Goal: Transaction & Acquisition: Purchase product/service

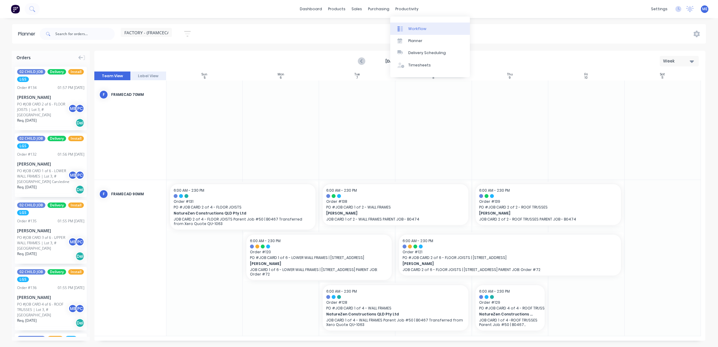
click at [411, 24] on link "Workflow" at bounding box center [430, 29] width 80 height 12
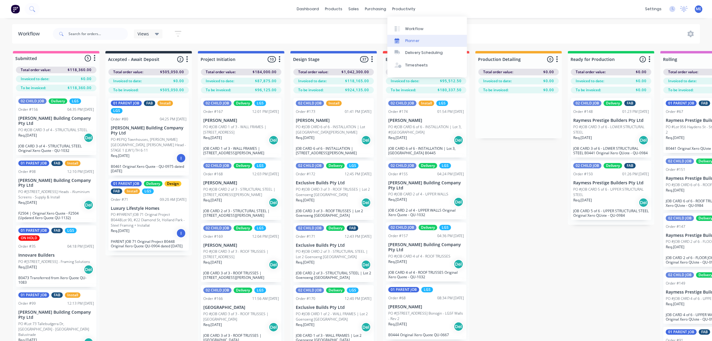
click at [414, 40] on div "Planner" at bounding box center [413, 40] width 14 height 5
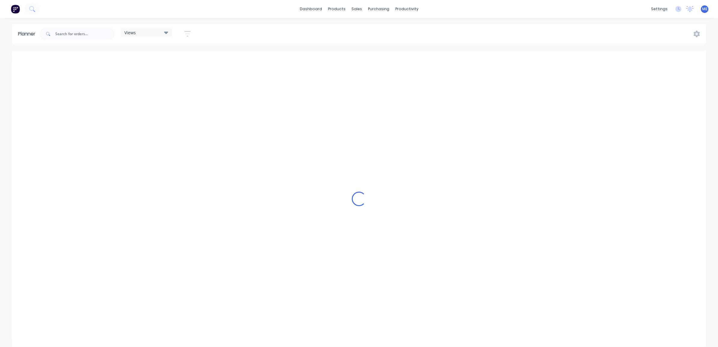
scroll to position [0, 193]
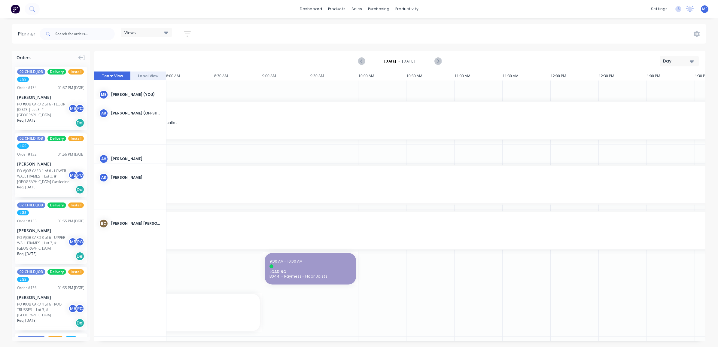
click at [151, 35] on div "Views" at bounding box center [146, 32] width 51 height 9
click at [160, 98] on button "ENGINEERING (EXTERNAL)" at bounding box center [157, 101] width 64 height 7
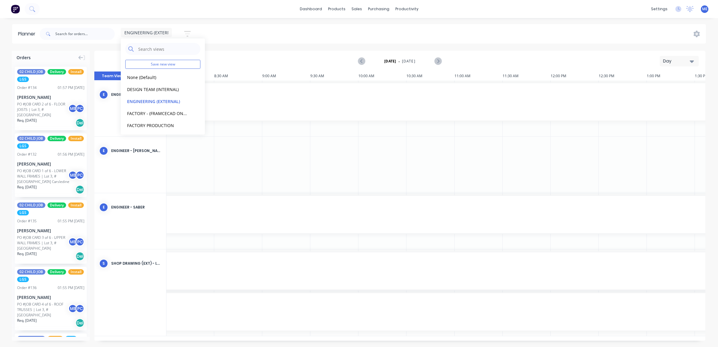
click at [313, 27] on div "ENGINEERING (EXTERNAL) Save new view None (Default) edit DESIGN TEAM (INTERNAL)…" at bounding box center [372, 34] width 668 height 18
click at [692, 63] on icon "button" at bounding box center [692, 61] width 4 height 7
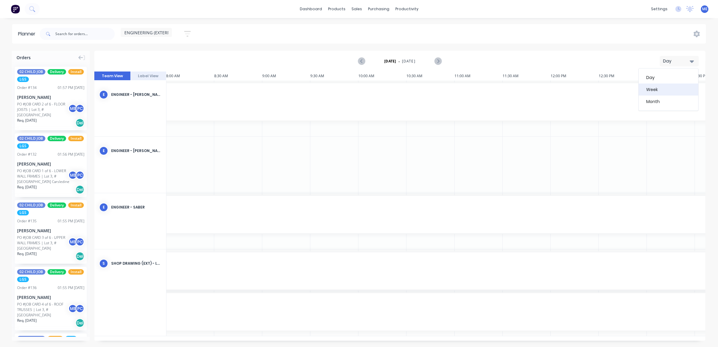
click at [674, 94] on div "Week" at bounding box center [668, 90] width 59 height 12
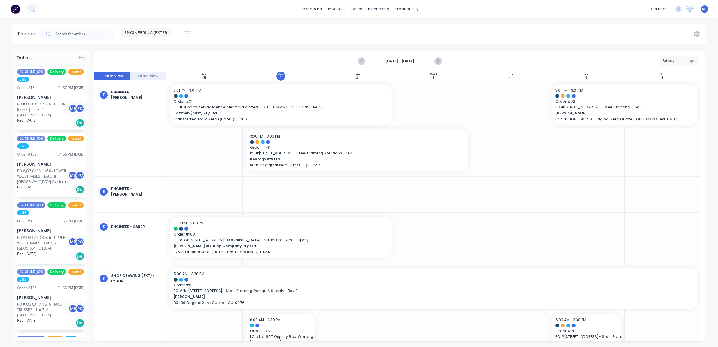
scroll to position [0, 0]
click at [156, 35] on span "ENGINEERING (EXTERNAL)" at bounding box center [150, 32] width 52 height 6
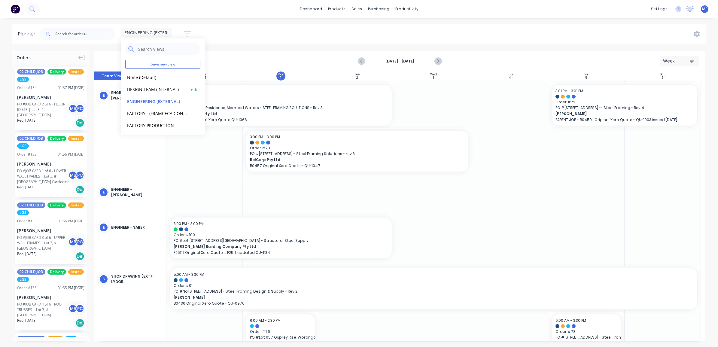
click at [156, 90] on button "DESIGN TEAM (INTERNAL)" at bounding box center [157, 89] width 64 height 7
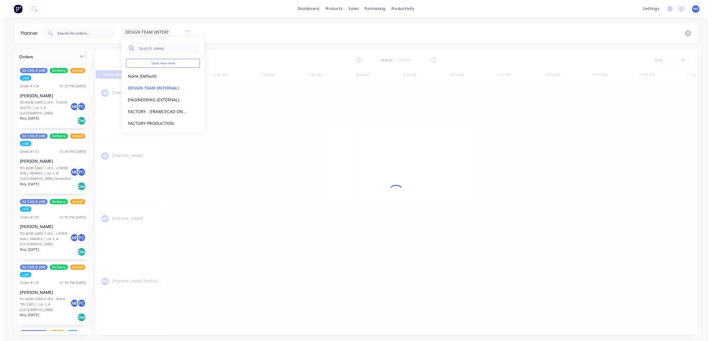
scroll to position [0, 193]
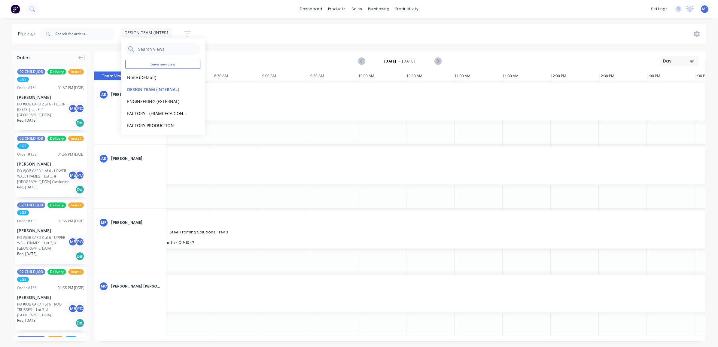
click at [681, 61] on div "Day" at bounding box center [677, 61] width 28 height 6
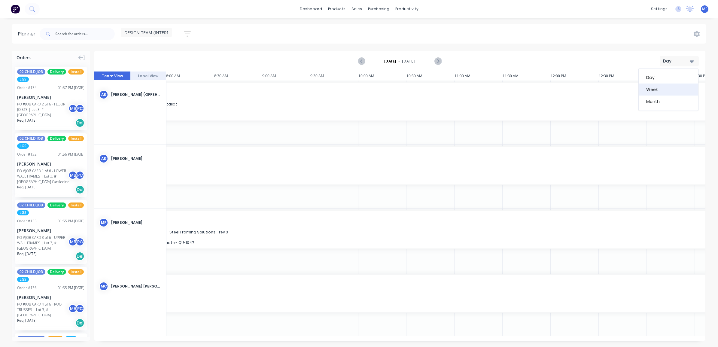
click at [676, 87] on div "Week" at bounding box center [668, 90] width 59 height 12
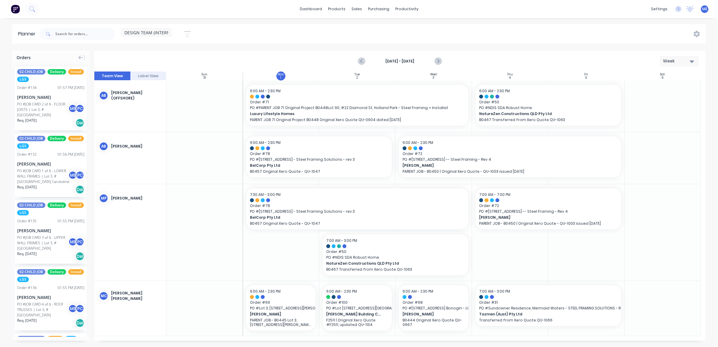
click at [495, 27] on div "DESIGN TEAM (INTERNAL) Save new view None (Default) edit DESIGN TEAM (INTERNAL)…" at bounding box center [372, 34] width 668 height 18
click at [410, 25] on link "Workflow" at bounding box center [430, 29] width 80 height 12
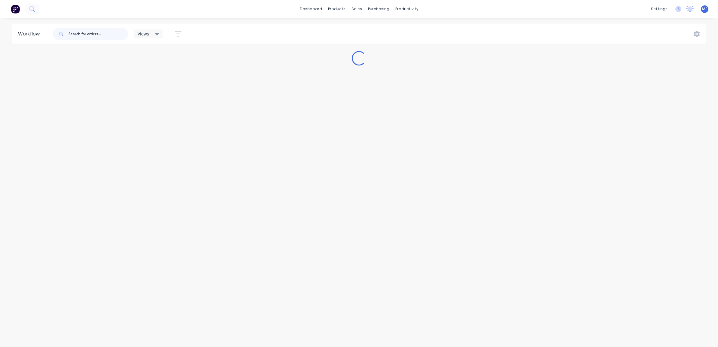
click at [107, 29] on input "text" at bounding box center [98, 34] width 59 height 12
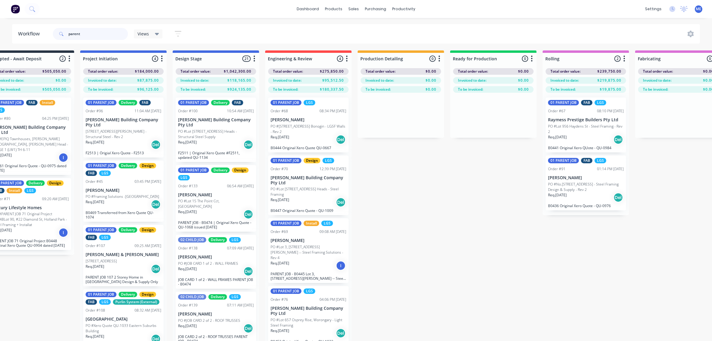
scroll to position [0, 118]
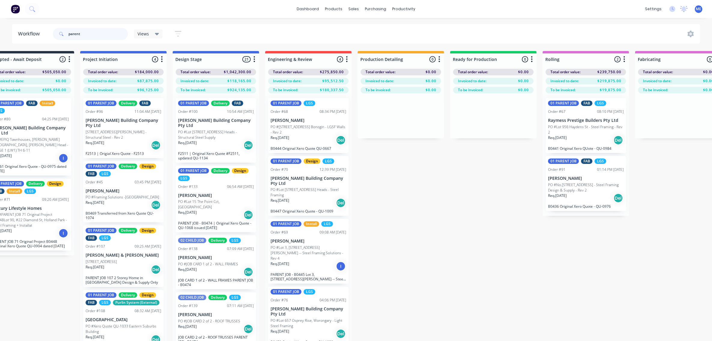
type input "parent"
click at [50, 305] on html "dashboard products sales purchasing productivity dashboard products Product Cat…" at bounding box center [238, 152] width 712 height 305
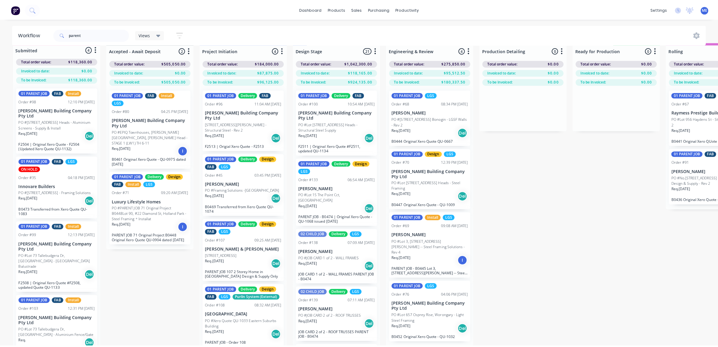
scroll to position [0, 0]
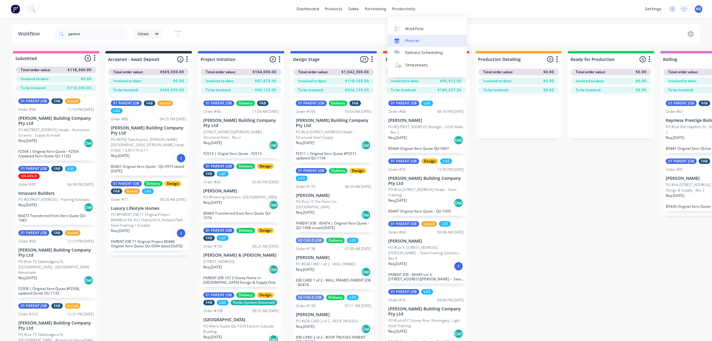
click at [413, 41] on div "Planner" at bounding box center [413, 40] width 14 height 5
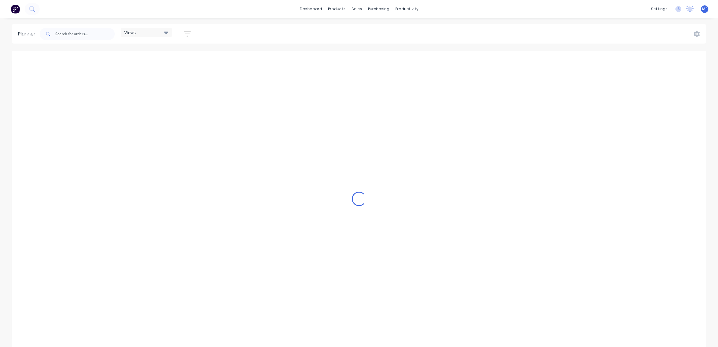
scroll to position [0, 193]
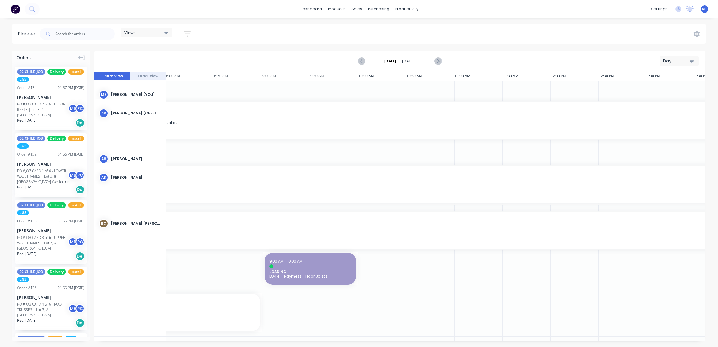
click at [161, 34] on div "Views" at bounding box center [146, 32] width 44 height 5
click at [147, 90] on button "DESIGN TEAM (INTERNAL)" at bounding box center [157, 89] width 64 height 7
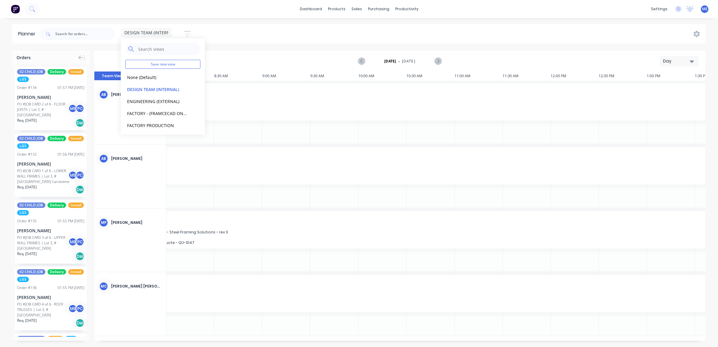
click at [687, 62] on div "Day" at bounding box center [677, 61] width 28 height 6
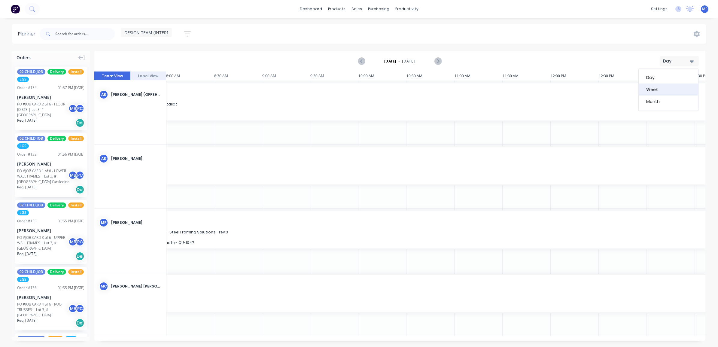
click at [672, 86] on div "Week" at bounding box center [668, 90] width 59 height 12
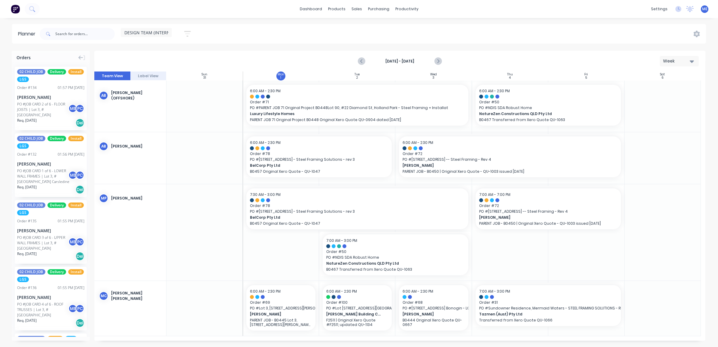
click at [275, 51] on div "Aug 31st - Sep 6th Week" at bounding box center [399, 61] width 611 height 21
click at [421, 29] on div "Workflow" at bounding box center [417, 28] width 18 height 5
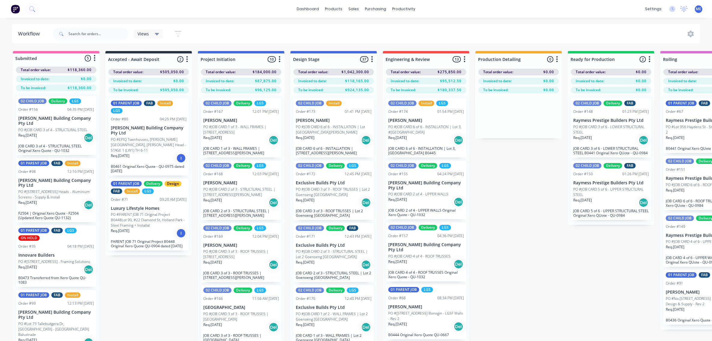
click at [154, 35] on div "Views" at bounding box center [149, 33] width 22 height 5
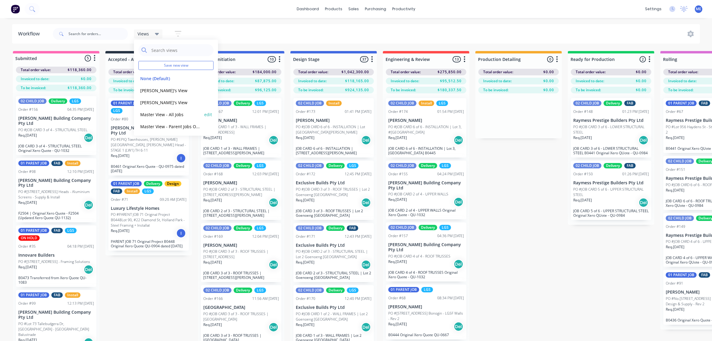
scroll to position [2, 0]
click at [165, 124] on button "Master View - Parent Jobs Only" at bounding box center [171, 125] width 64 height 7
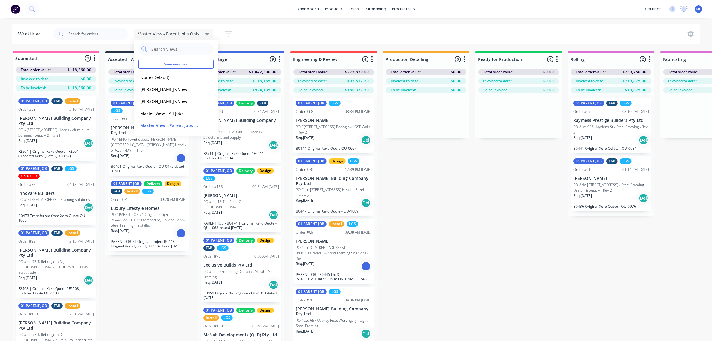
click at [250, 31] on div "Master View - Parent Jobs Only Save new view None (Default) edit Demi's View ed…" at bounding box center [376, 34] width 649 height 18
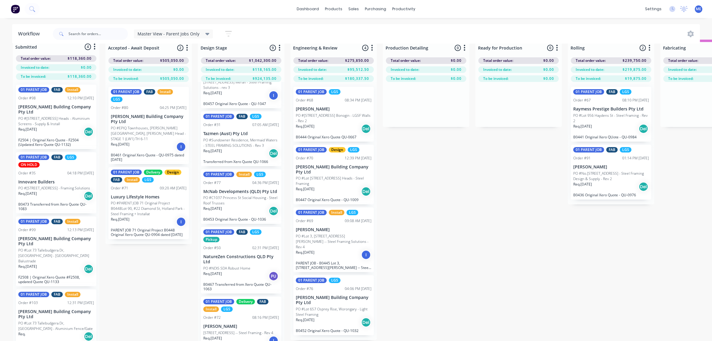
scroll to position [0, 0]
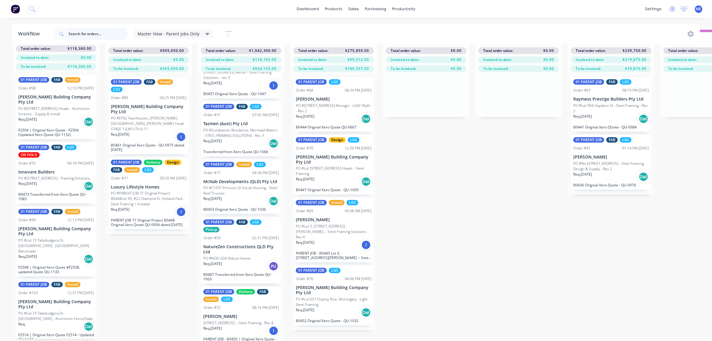
click at [77, 30] on input "text" at bounding box center [98, 34] width 59 height 12
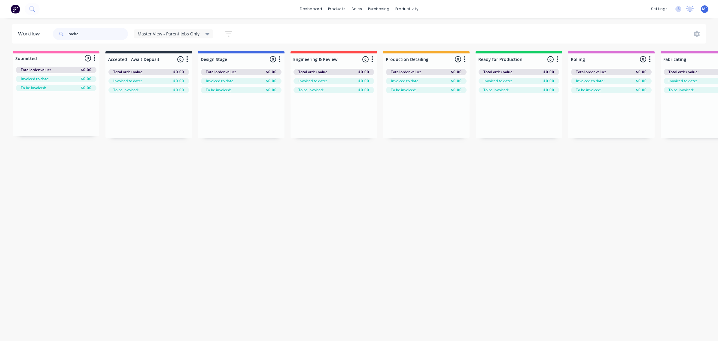
type input "roche"
click at [185, 35] on span "Master View - Parent Jobs Only" at bounding box center [169, 34] width 62 height 6
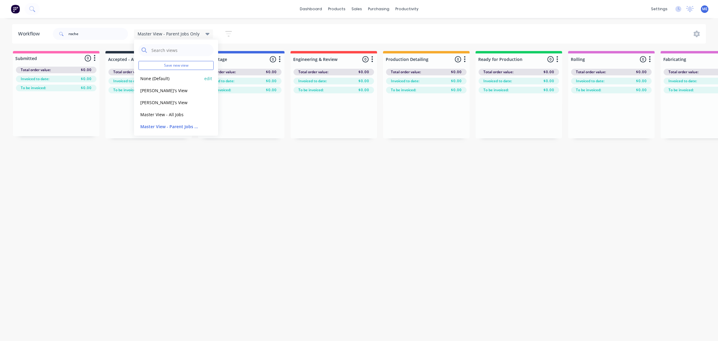
click at [165, 78] on button "None (Default)" at bounding box center [171, 78] width 64 height 7
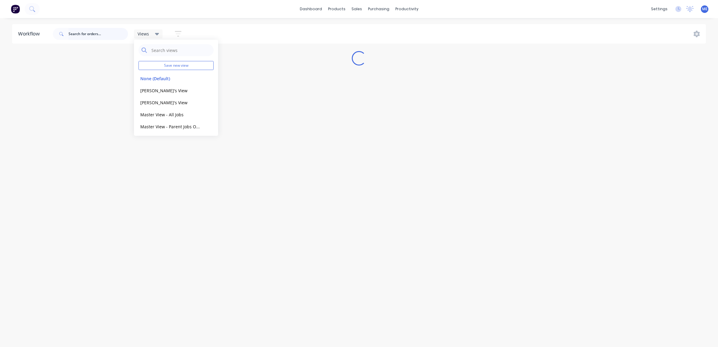
click at [92, 29] on input "text" at bounding box center [98, 34] width 59 height 12
type input "roche"
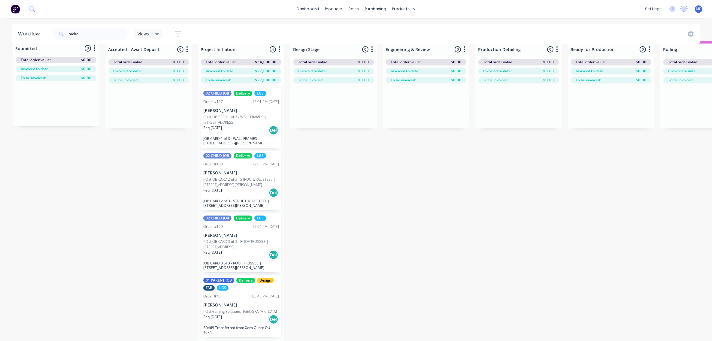
click at [147, 31] on span "Views" at bounding box center [143, 34] width 11 height 6
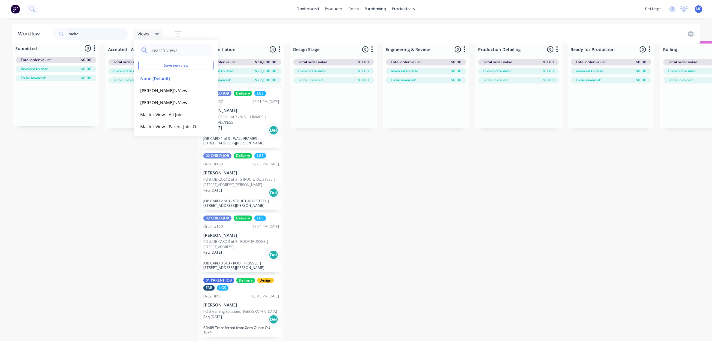
click at [48, 32] on header "Workflow roche Views Save new view None (Default) edit Demi's View edit Marlon'…" at bounding box center [356, 34] width 689 height 20
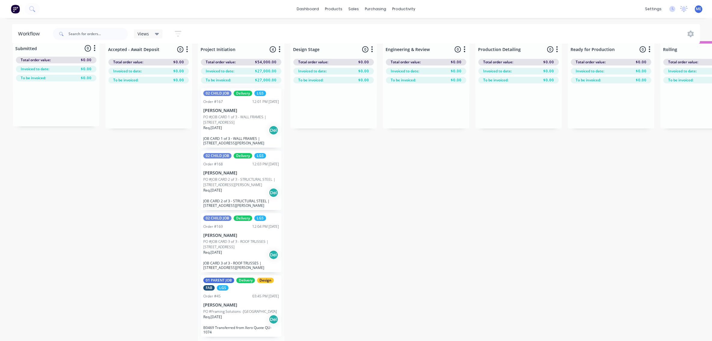
click at [144, 32] on span "Views" at bounding box center [143, 34] width 11 height 6
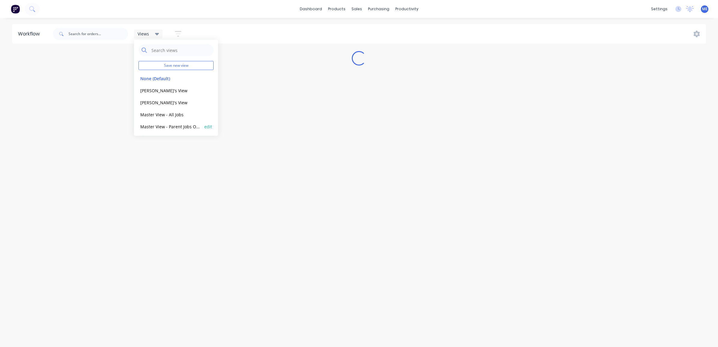
click at [169, 126] on button "Master View - Parent Jobs Only" at bounding box center [171, 126] width 64 height 7
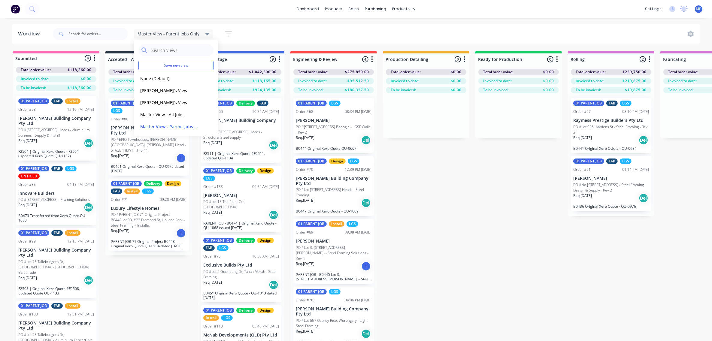
click at [250, 14] on div "dashboard products sales purchasing productivity dashboard products Product Cat…" at bounding box center [356, 9] width 712 height 18
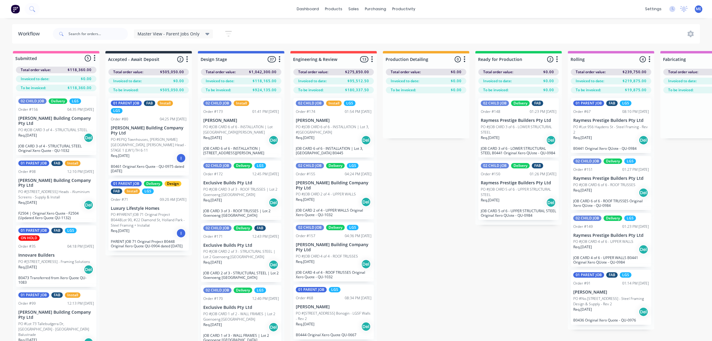
click at [225, 32] on icon "button" at bounding box center [228, 34] width 7 height 8
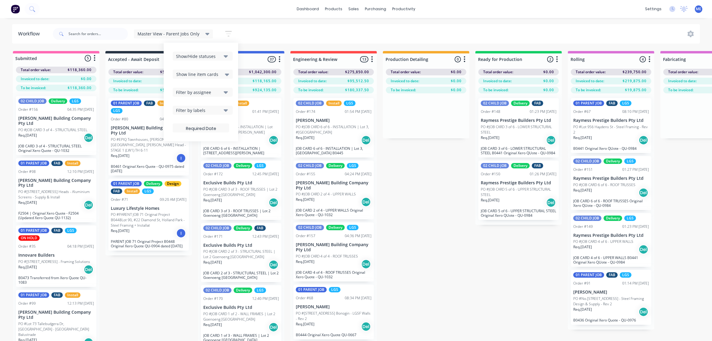
click at [197, 35] on span "Master View - Parent Jobs Only" at bounding box center [169, 34] width 62 height 6
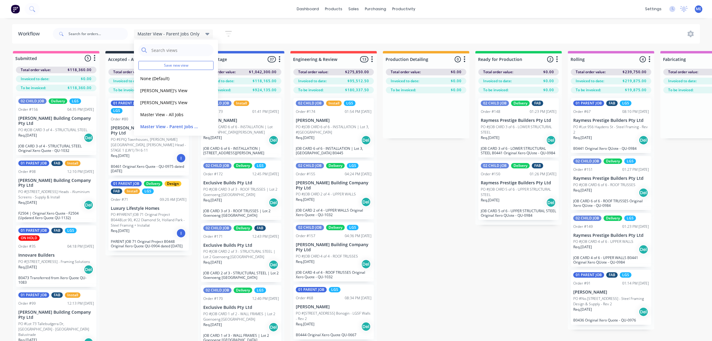
click at [360, 30] on div "Master View - Parent Jobs Only Save new view None (Default) edit Demi's View ed…" at bounding box center [376, 34] width 649 height 18
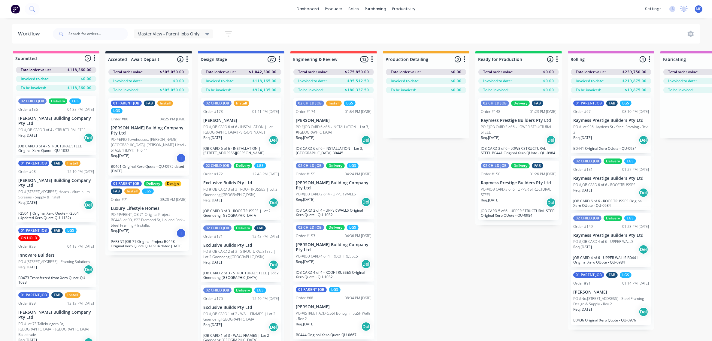
click at [231, 32] on button "button" at bounding box center [228, 34] width 19 height 12
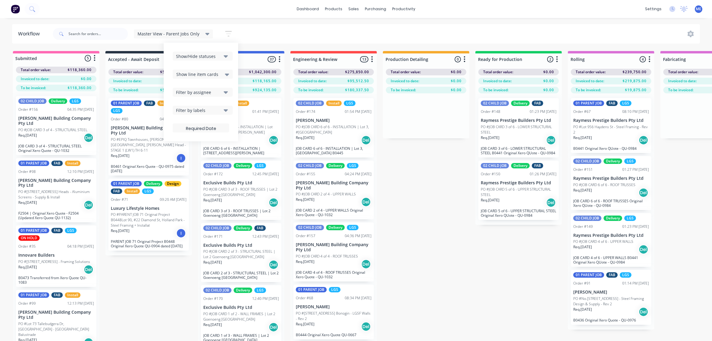
click at [214, 74] on span "Show line item cards" at bounding box center [197, 74] width 42 height 6
click at [209, 58] on div "Show/Hide statuses" at bounding box center [198, 56] width 45 height 6
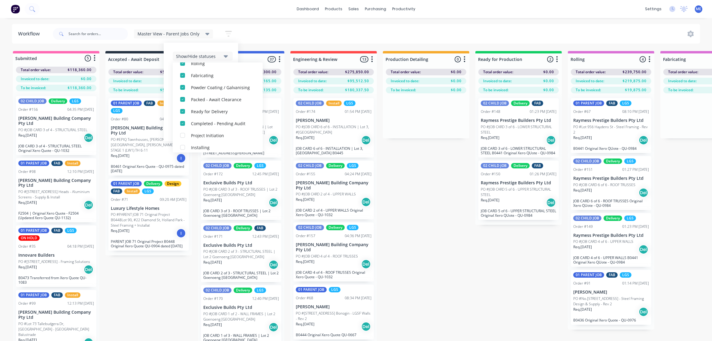
scroll to position [111, 0]
click at [182, 135] on div "button" at bounding box center [183, 135] width 12 height 12
click at [181, 132] on div "button" at bounding box center [183, 132] width 12 height 12
click at [181, 142] on div "button" at bounding box center [183, 144] width 12 height 12
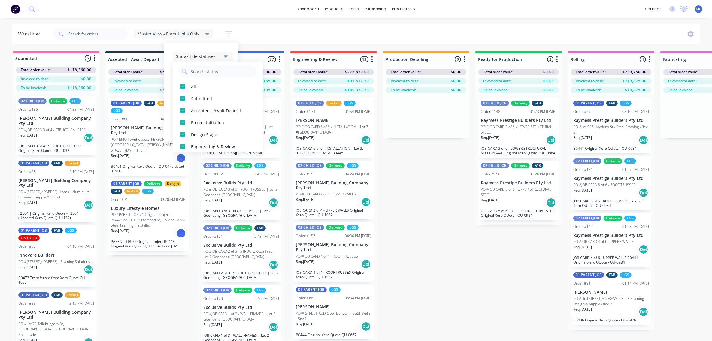
scroll to position [0, 0]
click at [203, 45] on div "Show/Hide statuses All Submitted Accepted - Await Deposit Project Initiation De…" at bounding box center [201, 92] width 75 height 99
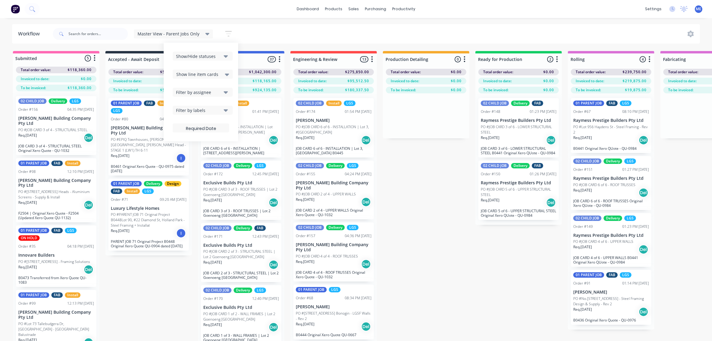
click at [260, 34] on div "Master View - Parent Jobs Only Save new view None (Default) edit Demi's View ed…" at bounding box center [376, 34] width 649 height 18
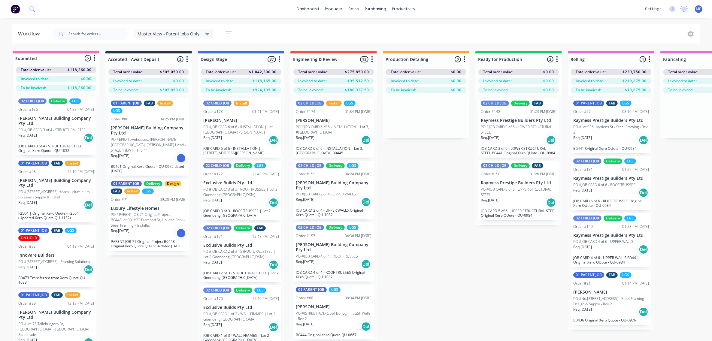
click at [225, 35] on icon "button" at bounding box center [228, 34] width 7 height 8
click at [265, 32] on div "Master View - Parent Jobs Only Save new view None (Default) edit Demi's View ed…" at bounding box center [376, 34] width 649 height 18
click at [206, 32] on icon at bounding box center [208, 34] width 4 height 7
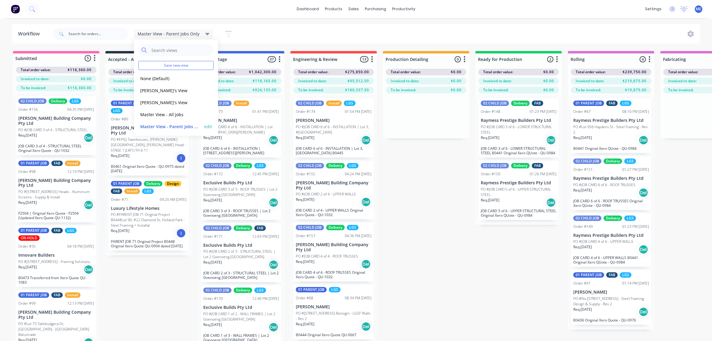
click at [204, 126] on button "edit" at bounding box center [208, 126] width 8 height 6
type input "Master View - Parent Jobs Only"
click at [245, 76] on button "Update" at bounding box center [245, 77] width 36 height 11
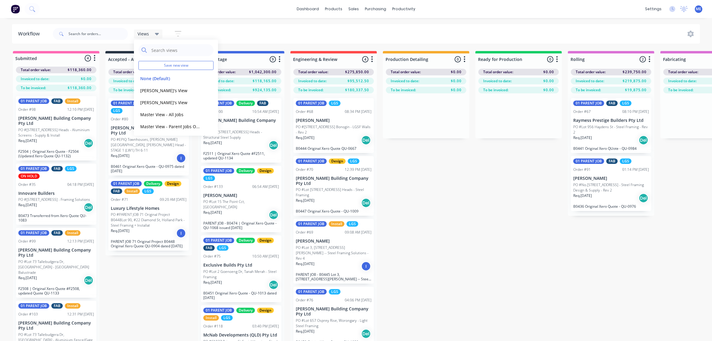
click at [255, 24] on header "Workflow Views Save new view None (Default) edit Demi's View edit Marlon's View…" at bounding box center [356, 34] width 689 height 20
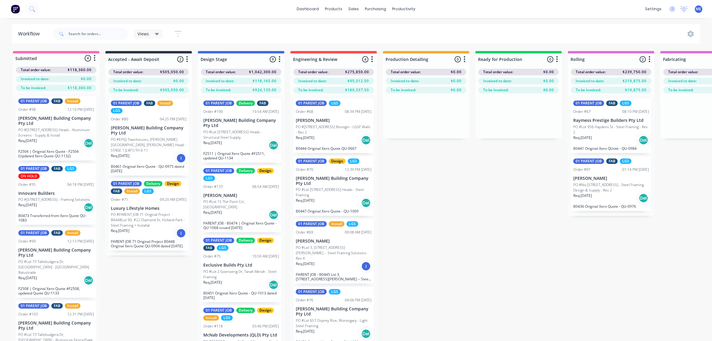
click at [151, 32] on div "Views" at bounding box center [149, 33] width 22 height 5
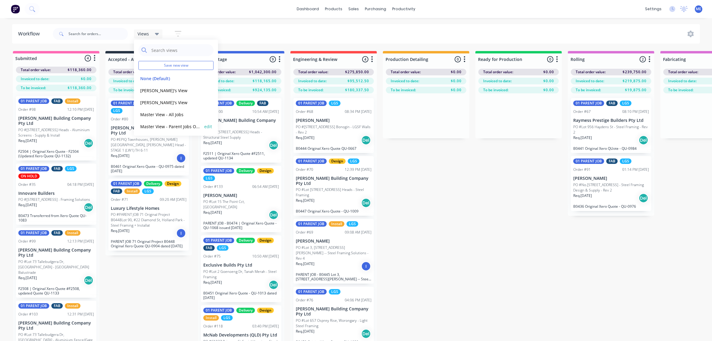
click at [163, 122] on div "Master View - Parent Jobs Only edit" at bounding box center [176, 126] width 75 height 12
click at [175, 128] on button "Master View - Parent Jobs Only" at bounding box center [171, 126] width 64 height 7
click at [316, 29] on div "Master View - Parent Jobs Only Save new view None (Default) edit Demi's View ed…" at bounding box center [376, 34] width 649 height 18
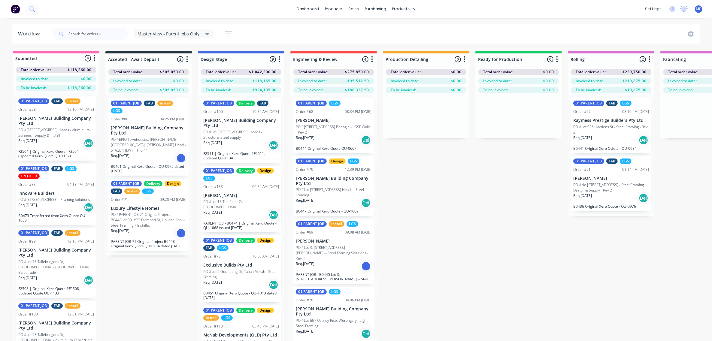
drag, startPoint x: 226, startPoint y: 24, endPoint x: 228, endPoint y: 27, distance: 3.4
click at [226, 24] on header "Workflow Master View - Parent Jobs Only Save new view None (Default) edit Demi'…" at bounding box center [356, 34] width 689 height 20
click at [226, 32] on icon "button" at bounding box center [228, 34] width 7 height 6
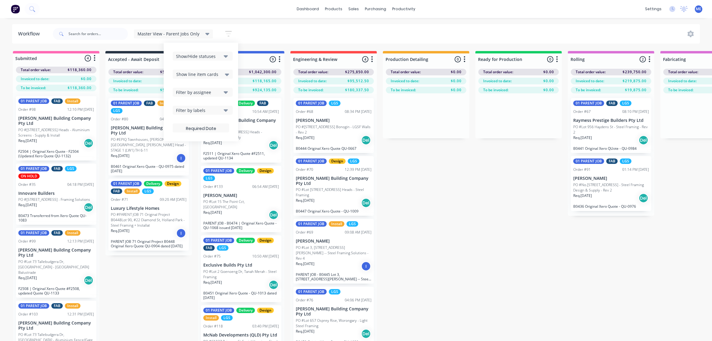
click at [202, 54] on div "Show/Hide statuses" at bounding box center [198, 56] width 45 height 6
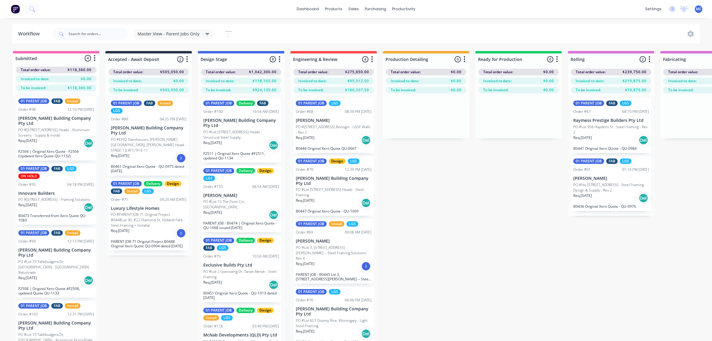
click at [238, 21] on div "dashboard products sales purchasing productivity dashboard products Product Cat…" at bounding box center [356, 152] width 712 height 305
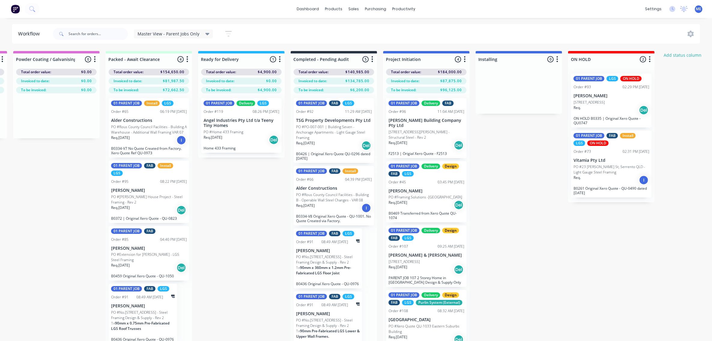
scroll to position [0, 812]
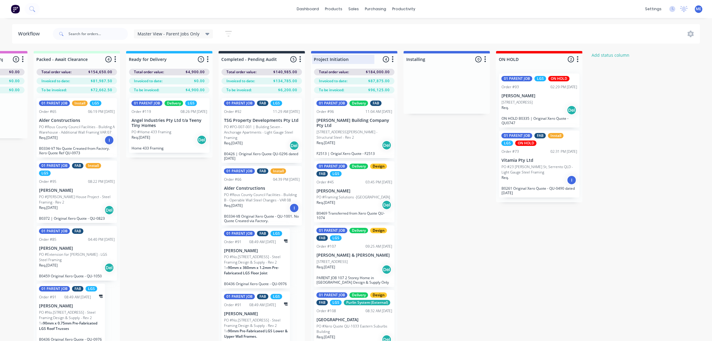
drag, startPoint x: 393, startPoint y: 59, endPoint x: 388, endPoint y: 55, distance: 5.8
drag, startPoint x: 394, startPoint y: 59, endPoint x: 361, endPoint y: 61, distance: 32.5
click at [361, 61] on div "Project Initiation 4 Status colour #4169E1 hex #4169E1 Save Cancel Notification…" at bounding box center [354, 58] width 87 height 14
drag, startPoint x: 394, startPoint y: 60, endPoint x: 303, endPoint y: 44, distance: 92.5
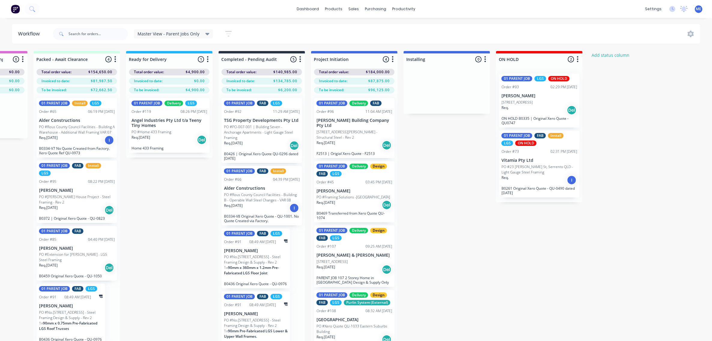
click at [394, 60] on button "button" at bounding box center [392, 59] width 7 height 7
click at [387, 59] on div at bounding box center [354, 59] width 87 height 12
click at [386, 59] on div "Project Initiation 4 Status colour #4169E1 hex #4169E1 Save Cancel Notification…" at bounding box center [354, 58] width 87 height 14
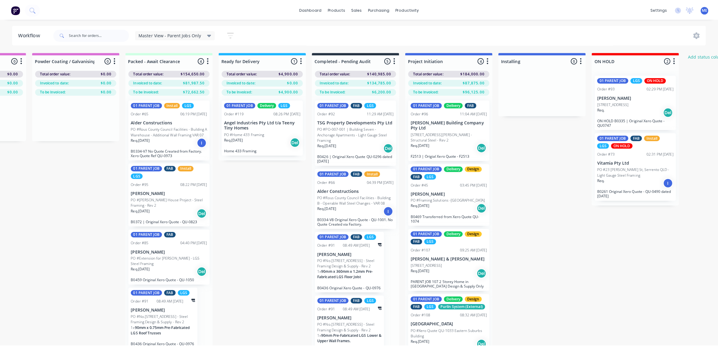
scroll to position [0, 730]
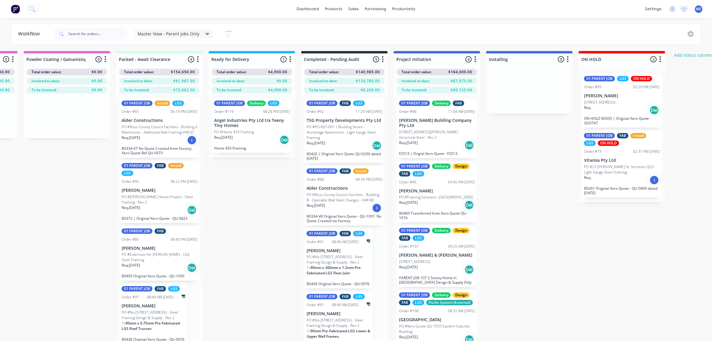
click at [475, 58] on icon "button" at bounding box center [476, 60] width 2 height 8
click at [445, 72] on span "Status colour" at bounding box center [438, 72] width 26 height 6
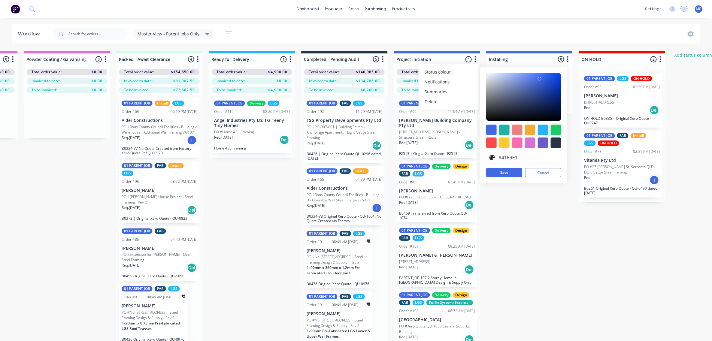
click at [557, 129] on div at bounding box center [556, 130] width 11 height 11
type input "#13CE66"
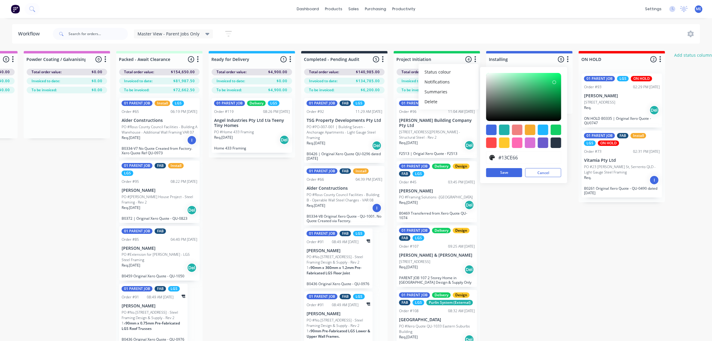
click at [502, 171] on button "Save" at bounding box center [504, 172] width 36 height 9
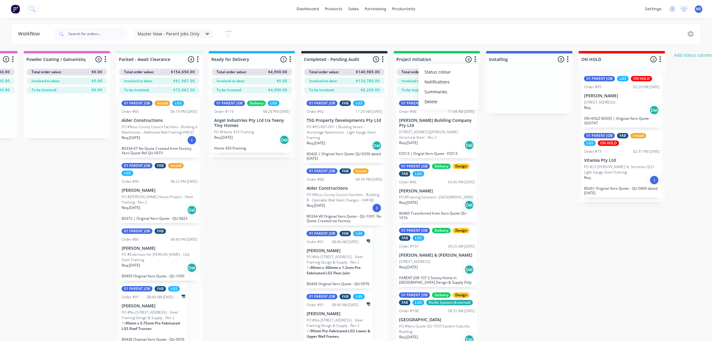
drag, startPoint x: 474, startPoint y: 59, endPoint x: 475, endPoint y: 64, distance: 5.0
click at [411, 59] on div "Project Initiation 4 Status colour #13CE66 hex #13CE66 Save Cancel Notification…" at bounding box center [437, 58] width 87 height 14
drag, startPoint x: 475, startPoint y: 59, endPoint x: 505, endPoint y: 62, distance: 29.6
click at [553, 62] on div "Submitted 4 Status colour #FF69B4 hex #FF69B4 Save Cancel Summaries Total order…" at bounding box center [28, 207] width 1525 height 312
click at [435, 57] on div at bounding box center [437, 59] width 87 height 12
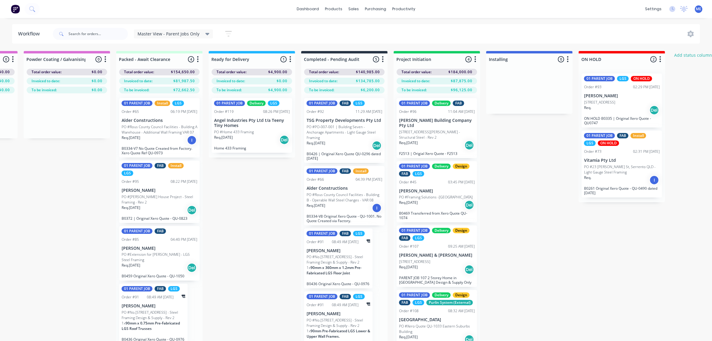
click at [474, 60] on button "button" at bounding box center [475, 59] width 7 height 7
click at [477, 33] on div "Master View - Parent Jobs Only Save new view None (Default) edit Demi's View ed…" at bounding box center [376, 34] width 649 height 18
click at [692, 31] on icon at bounding box center [691, 34] width 6 height 7
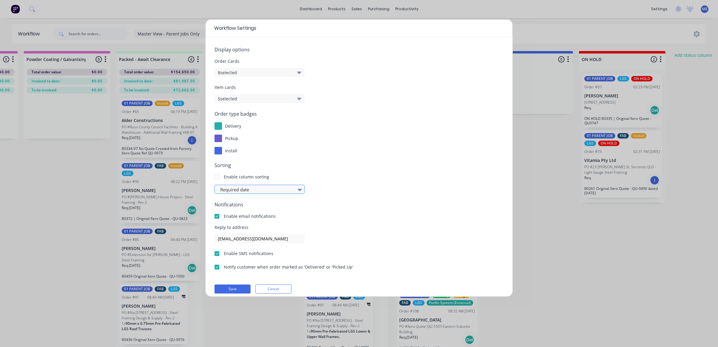
click at [271, 188] on div at bounding box center [257, 190] width 74 height 8
click at [298, 188] on icon at bounding box center [300, 189] width 4 height 7
click at [302, 189] on icon at bounding box center [300, 189] width 4 height 7
click at [301, 188] on icon at bounding box center [300, 189] width 4 height 7
click at [302, 187] on div at bounding box center [299, 189] width 9 height 10
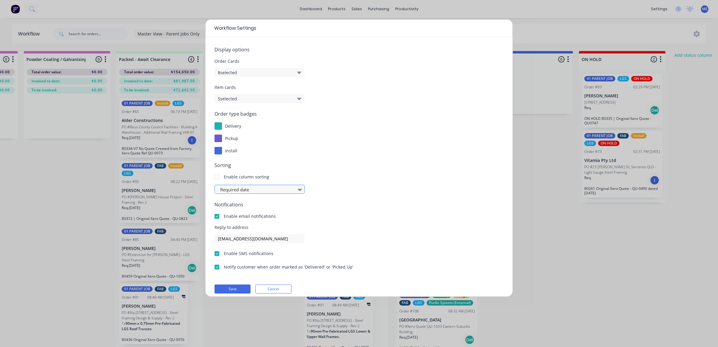
click at [302, 187] on div at bounding box center [299, 189] width 9 height 10
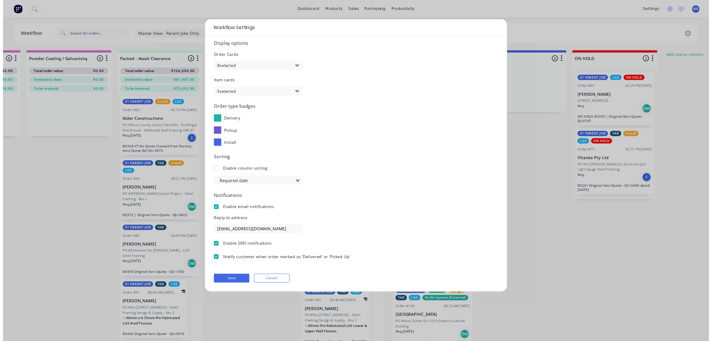
scroll to position [0, 0]
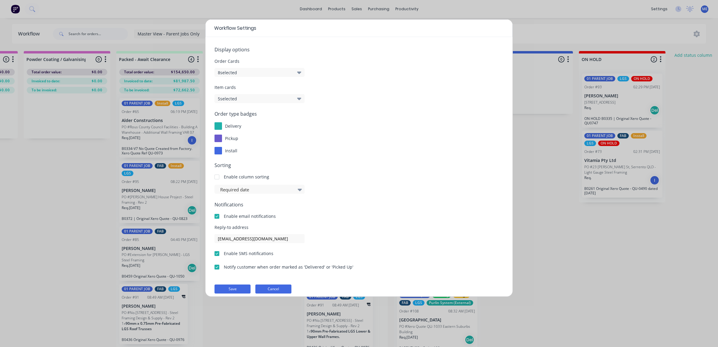
click at [275, 285] on button "Cancel" at bounding box center [273, 289] width 36 height 9
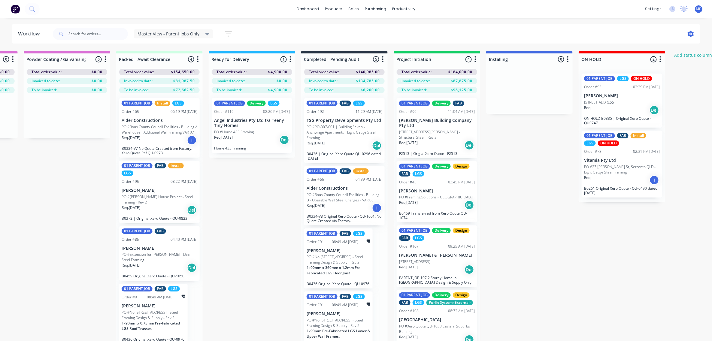
click at [690, 32] on icon at bounding box center [691, 34] width 6 height 7
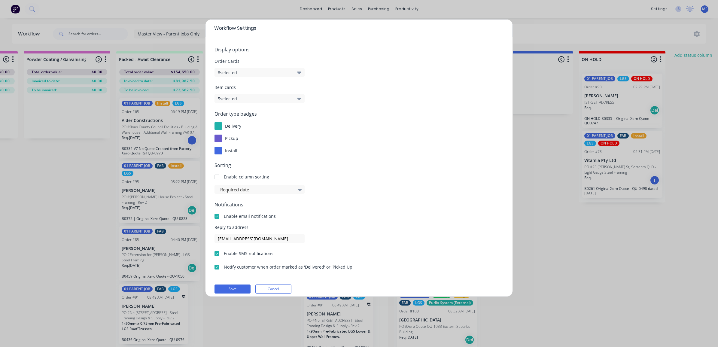
click at [538, 26] on div "Workflow Settings Display options Order Cards 8 selected Item cards 5 selected …" at bounding box center [359, 173] width 718 height 347
click at [530, 268] on div "Workflow Settings Display options Order Cards 8 selected Item cards 5 selected …" at bounding box center [359, 173] width 718 height 347
click at [270, 286] on button "Cancel" at bounding box center [273, 289] width 36 height 9
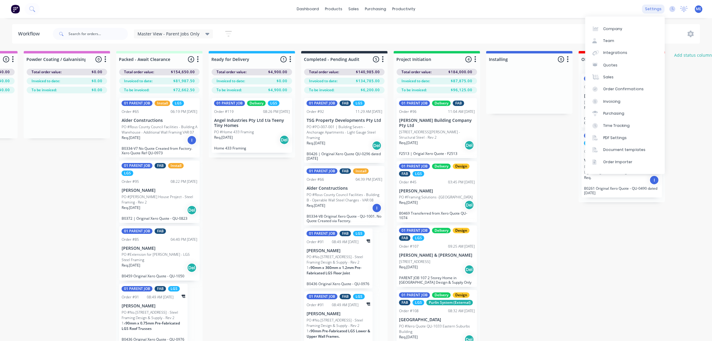
click at [659, 8] on div "settings" at bounding box center [653, 9] width 23 height 9
click at [616, 28] on div "Company" at bounding box center [613, 28] width 19 height 5
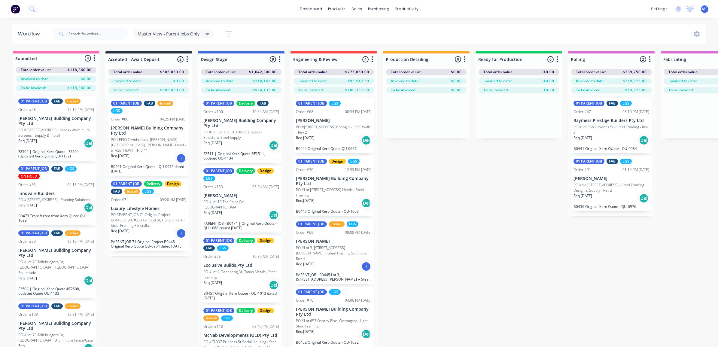
select select "AU"
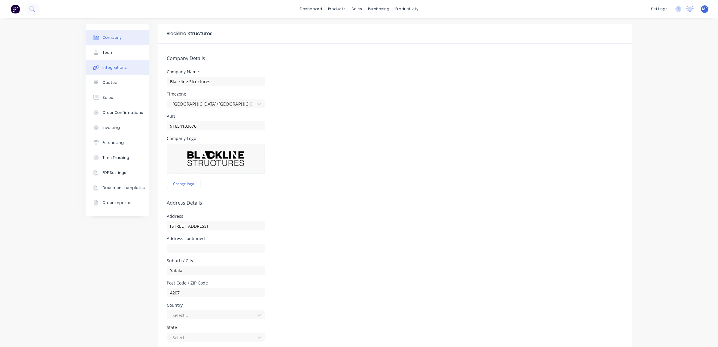
click at [110, 72] on button "Integrations" at bounding box center [117, 67] width 63 height 15
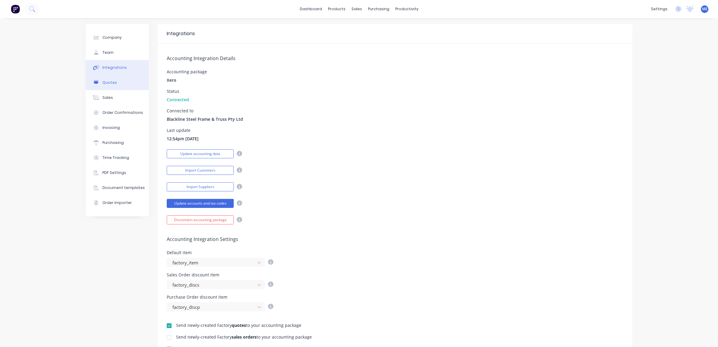
click at [113, 85] on button "Quotes" at bounding box center [117, 82] width 63 height 15
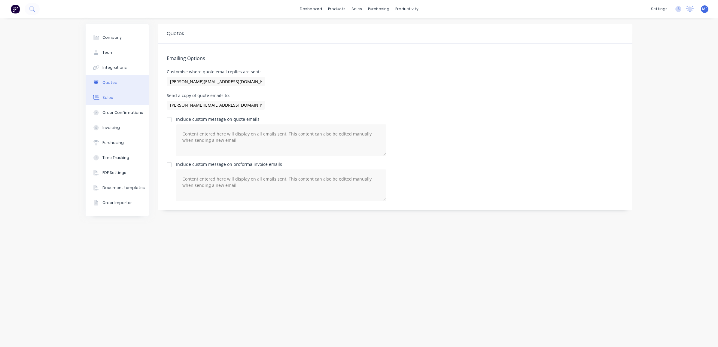
click at [109, 96] on div "Sales" at bounding box center [107, 97] width 11 height 5
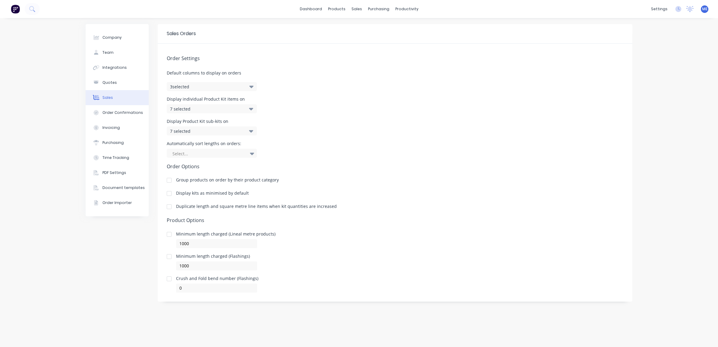
click at [225, 81] on div "Order Settings Default columns to display on orders 3 selected Display individu…" at bounding box center [395, 168] width 475 height 249
click at [251, 86] on icon "button" at bounding box center [251, 86] width 4 height 7
click at [322, 88] on div "Order Settings Default columns to display on orders 3 selected Display individu…" at bounding box center [395, 168] width 475 height 249
click at [418, 28] on div "Workflow" at bounding box center [417, 28] width 18 height 5
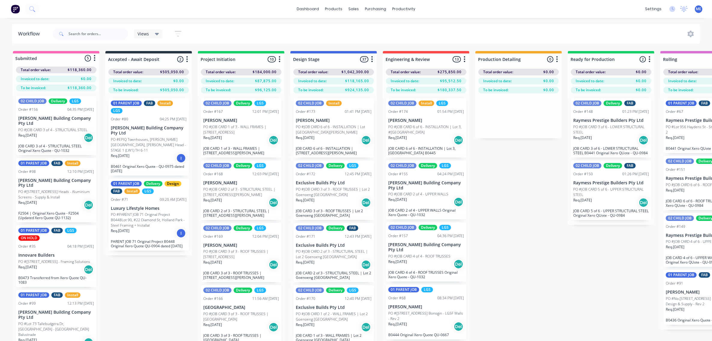
click at [156, 35] on icon at bounding box center [157, 34] width 4 height 7
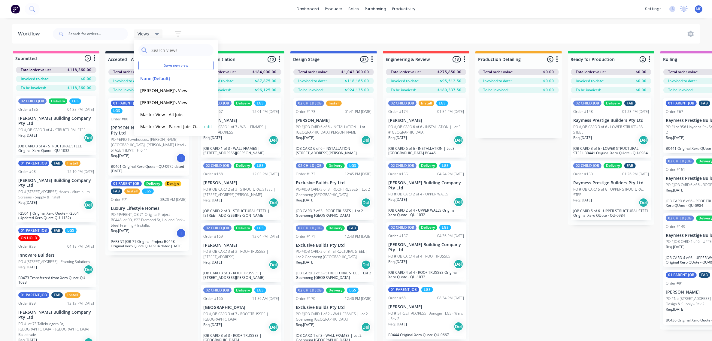
click at [176, 125] on button "Master View - Parent Jobs Only" at bounding box center [171, 126] width 64 height 7
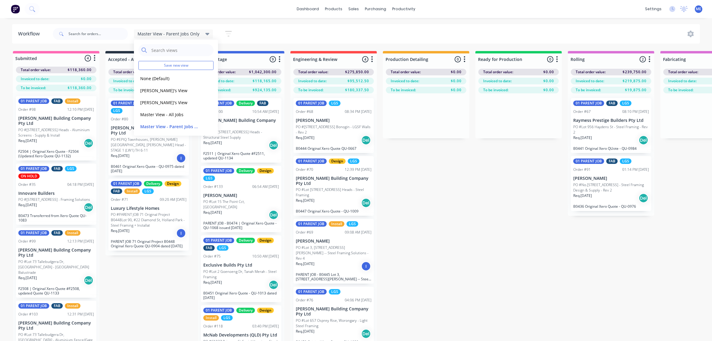
click at [287, 24] on header "Workflow Master View - Parent Jobs Only Save new view None (Default) edit Demi'…" at bounding box center [356, 34] width 689 height 20
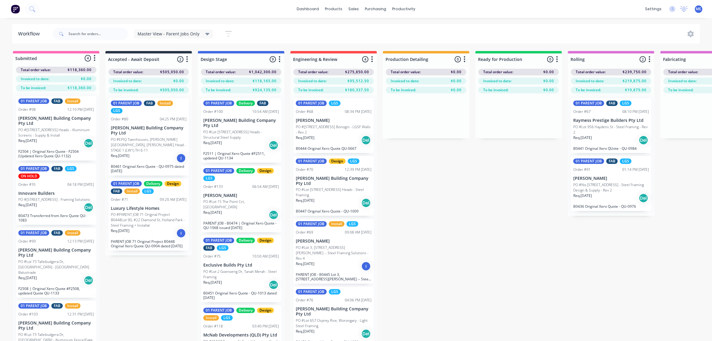
click at [188, 31] on span "Master View - Parent Jobs Only" at bounding box center [169, 34] width 62 height 6
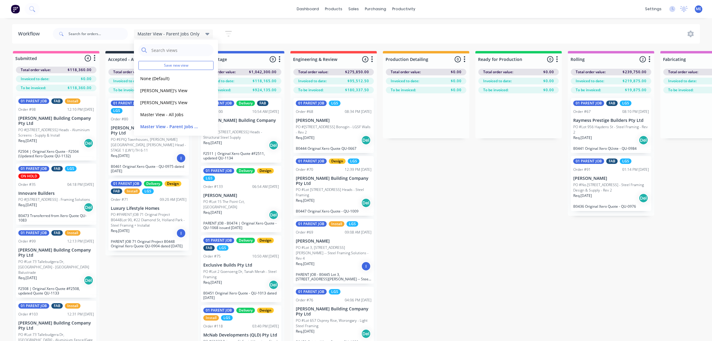
drag, startPoint x: 162, startPoint y: 78, endPoint x: 217, endPoint y: 76, distance: 55.3
click at [161, 78] on button "None (Default)" at bounding box center [171, 78] width 64 height 7
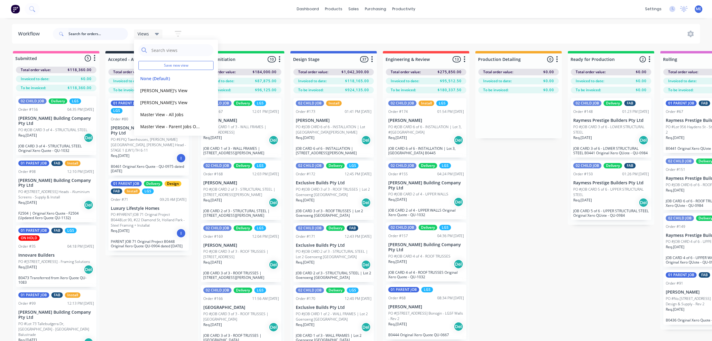
click at [108, 35] on input "text" at bounding box center [98, 34] width 59 height 12
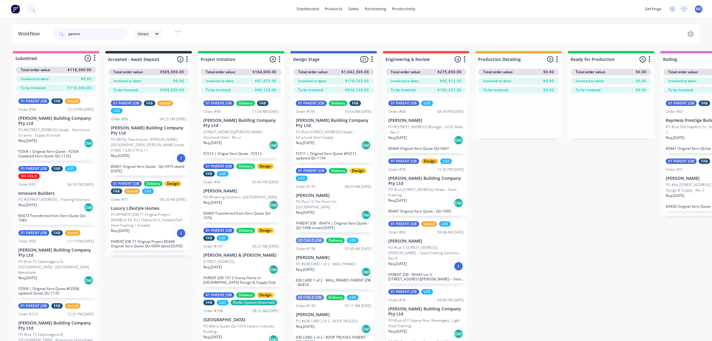
click at [90, 34] on input "parent" at bounding box center [98, 34] width 59 height 12
click at [94, 32] on input "parent" at bounding box center [98, 34] width 59 height 12
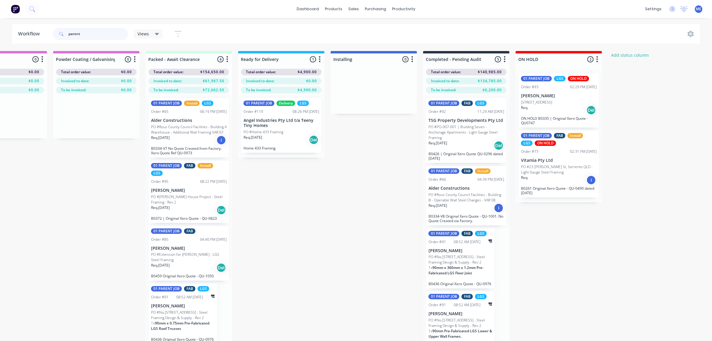
scroll to position [0, 789]
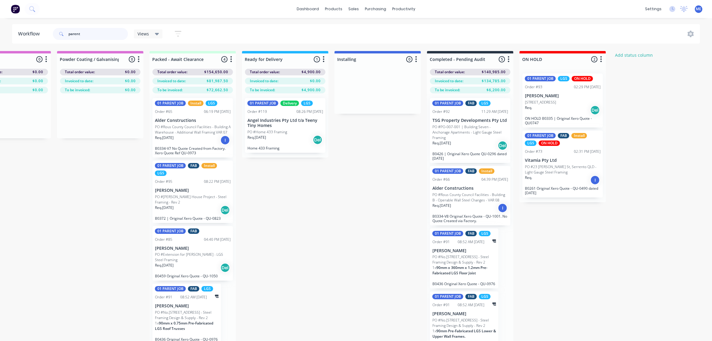
type input "parent"
click at [418, 59] on button "button" at bounding box center [416, 59] width 7 height 7
click at [372, 72] on span "Status colour" at bounding box center [379, 72] width 26 height 6
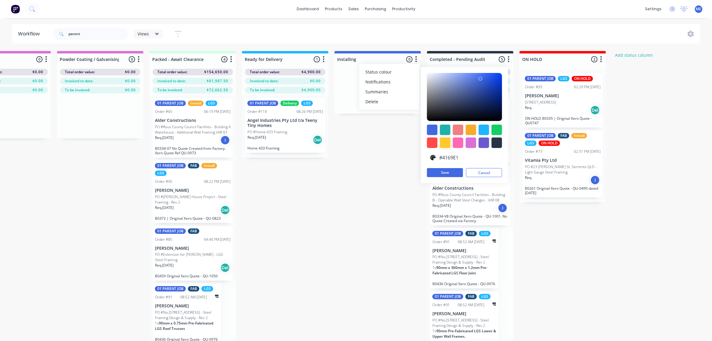
click at [446, 142] on div at bounding box center [445, 143] width 11 height 11
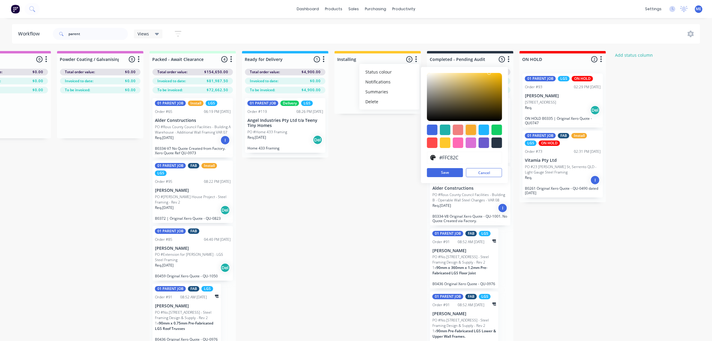
click at [472, 129] on div at bounding box center [471, 130] width 11 height 11
type input "#F6AB2F"
click at [443, 172] on button "Save" at bounding box center [445, 172] width 36 height 9
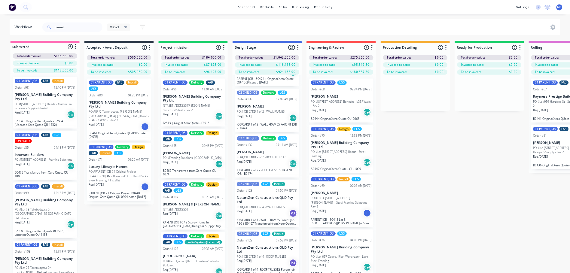
scroll to position [0, 0]
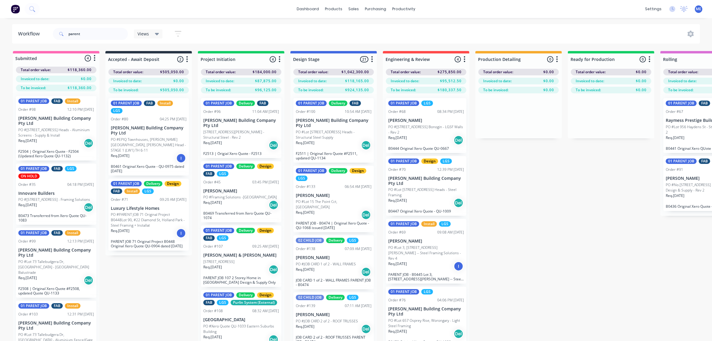
click at [247, 331] on p "PO #Xero Quote QU-1033 Eastern Suburbs Building" at bounding box center [241, 329] width 76 height 11
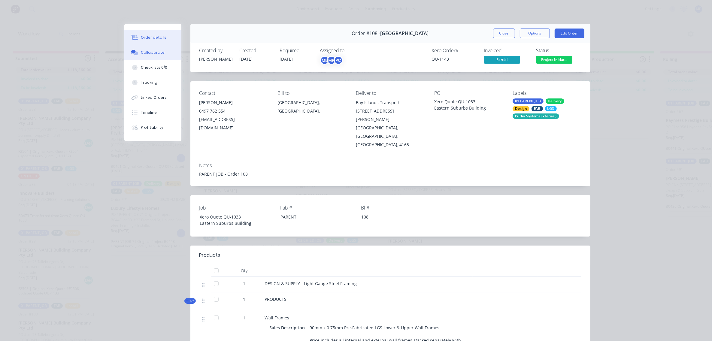
drag, startPoint x: 141, startPoint y: 53, endPoint x: 148, endPoint y: 56, distance: 8.2
click at [141, 53] on div "Collaborate" at bounding box center [153, 52] width 24 height 5
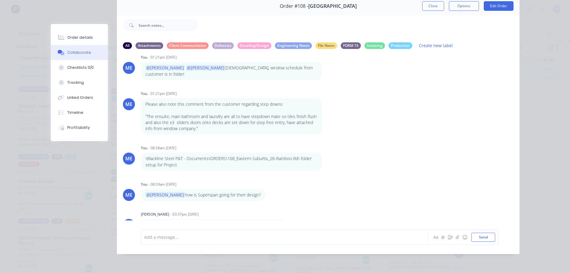
scroll to position [26, 0]
click at [416, 180] on div "ME You - 08:59am 27/08/25 @Marlon how is Superspan going for their design? Labe…" at bounding box center [318, 190] width 403 height 21
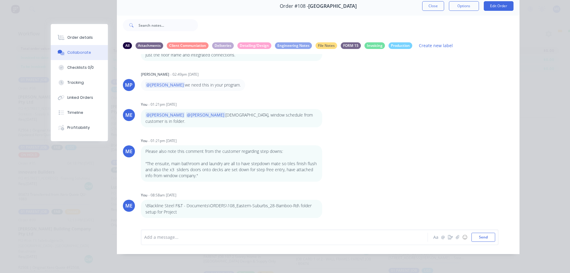
scroll to position [332, 0]
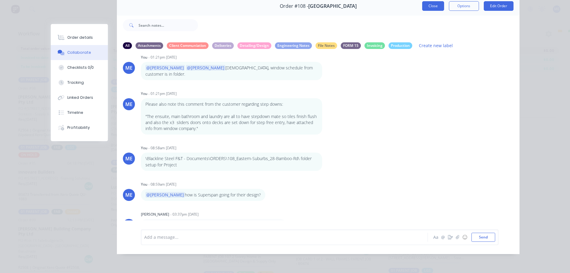
click at [426, 4] on button "Close" at bounding box center [433, 6] width 22 height 10
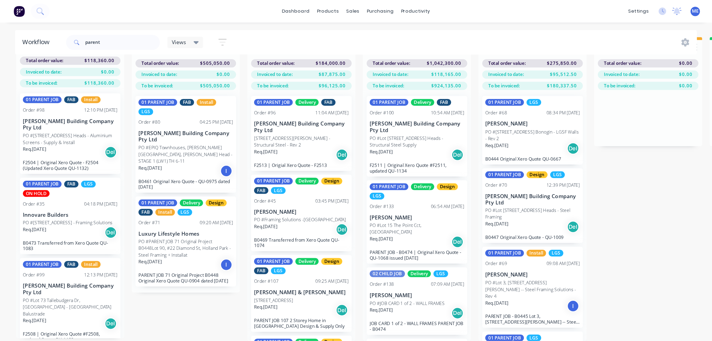
scroll to position [26, 0]
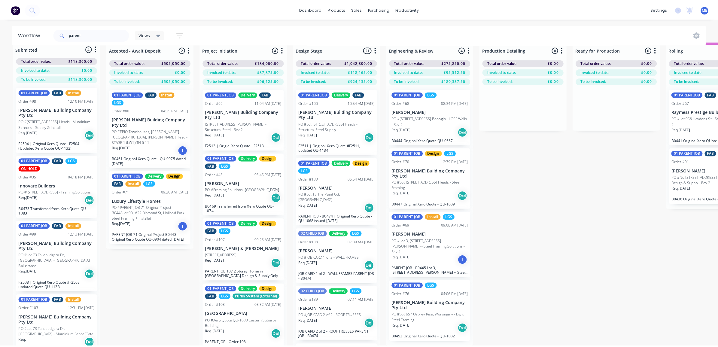
scroll to position [0, 0]
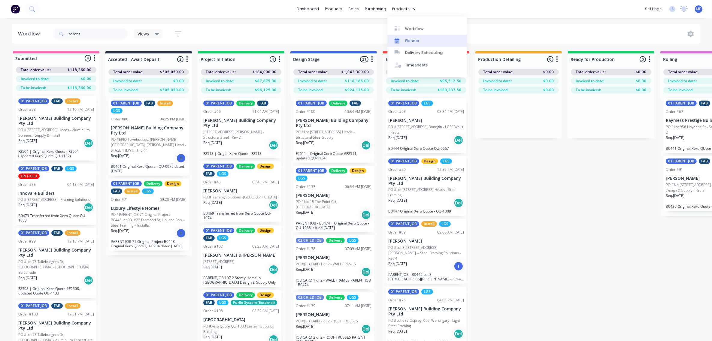
click at [413, 42] on div "Planner" at bounding box center [413, 40] width 14 height 5
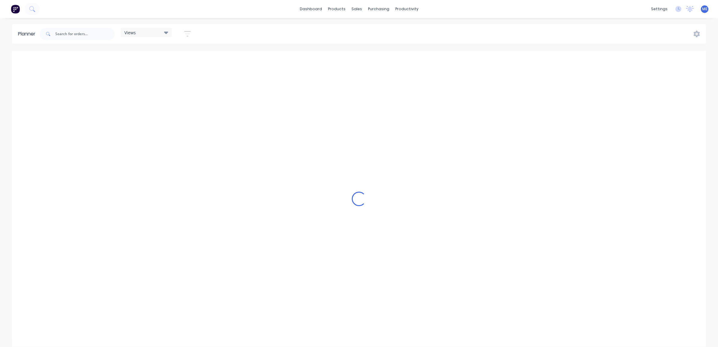
scroll to position [0, 193]
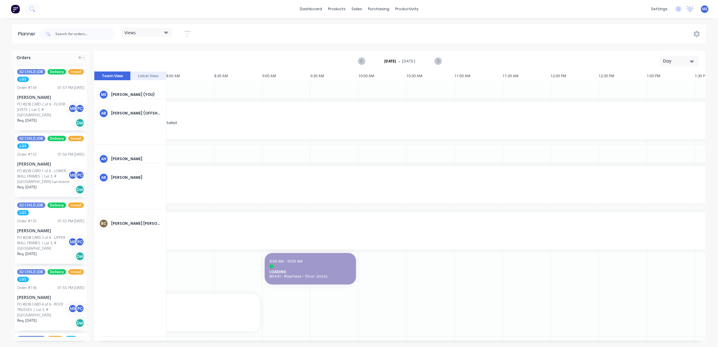
click at [157, 35] on div "Views" at bounding box center [146, 32] width 44 height 5
drag, startPoint x: 161, startPoint y: 88, endPoint x: 175, endPoint y: 89, distance: 13.2
click at [162, 88] on button "DESIGN TEAM (INTERNAL)" at bounding box center [157, 89] width 64 height 7
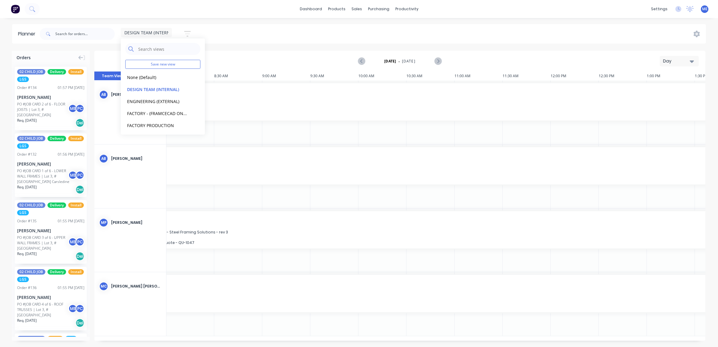
click at [681, 64] on div "Day" at bounding box center [677, 61] width 28 height 6
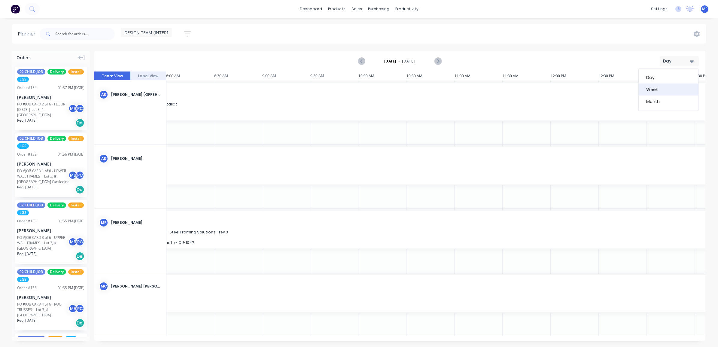
click at [672, 92] on div "Week" at bounding box center [668, 90] width 59 height 12
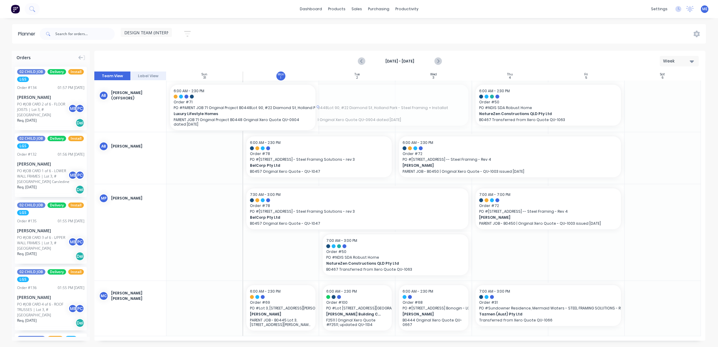
drag, startPoint x: 341, startPoint y: 96, endPoint x: 117, endPoint y: 128, distance: 225.8
click at [46, 128] on div "Orders 02 CHILD JOB Delivery Install LGS Order # 134 01:57 PM 29/08/25 Ramil Az…" at bounding box center [359, 199] width 718 height 296
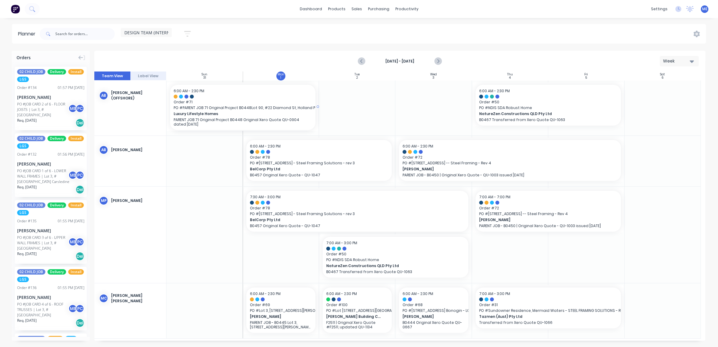
drag, startPoint x: 260, startPoint y: 100, endPoint x: 315, endPoint y: 109, distance: 55.1
click at [337, 142] on div "Delete timeslot" at bounding box center [332, 142] width 64 height 12
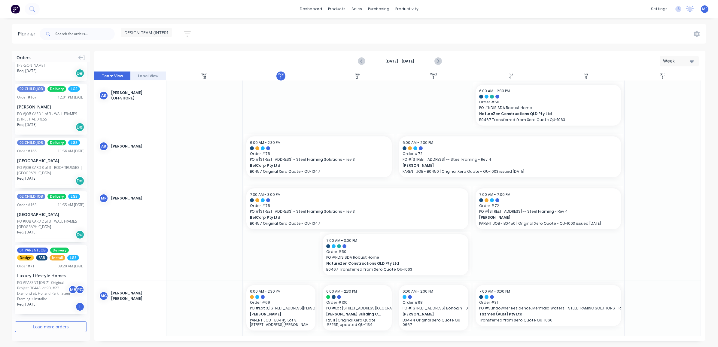
scroll to position [1064, 0]
drag, startPoint x: 50, startPoint y: 331, endPoint x: 55, endPoint y: 279, distance: 52.2
click at [50, 330] on button "Load more orders" at bounding box center [51, 326] width 72 height 11
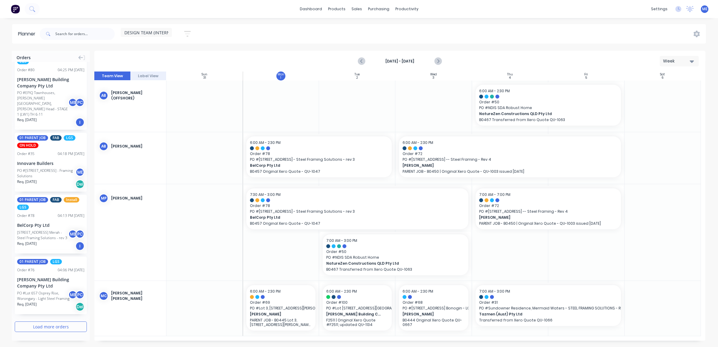
scroll to position [1391, 0]
click at [66, 329] on div "ME Michael Elms (You) PC Paul Coureas" at bounding box center [58, 314] width 90 height 32
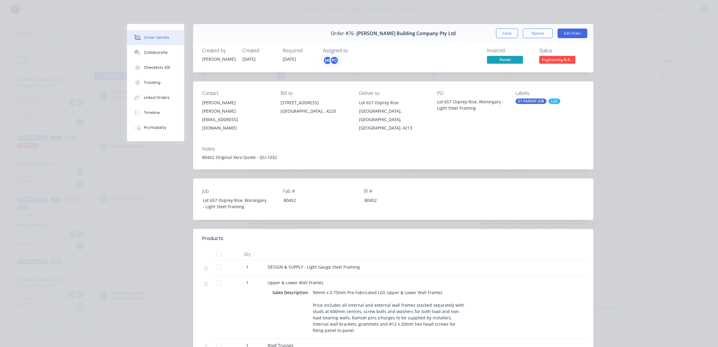
drag, startPoint x: 501, startPoint y: 35, endPoint x: 221, endPoint y: 160, distance: 306.4
click at [501, 35] on button "Close" at bounding box center [507, 34] width 22 height 10
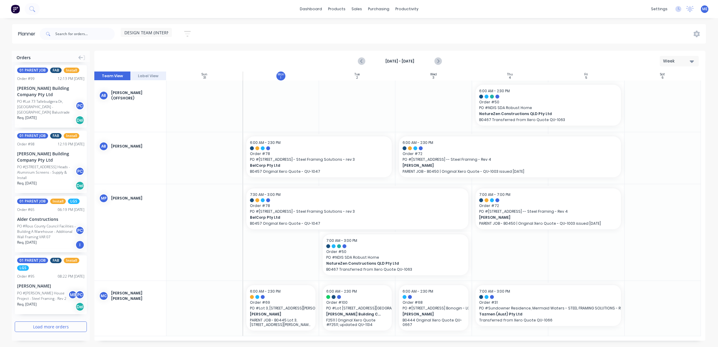
scroll to position [1013, 0]
click at [58, 324] on button "Load more orders" at bounding box center [51, 326] width 72 height 11
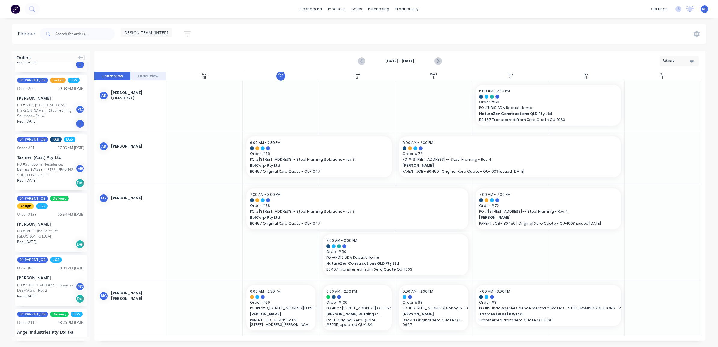
scroll to position [188, 0]
click at [82, 36] on input "text" at bounding box center [84, 34] width 59 height 12
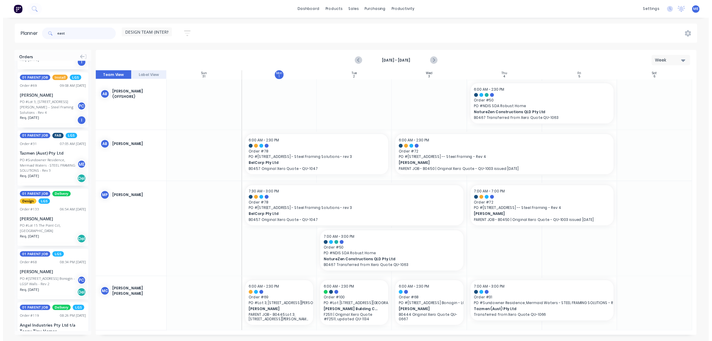
scroll to position [0, 0]
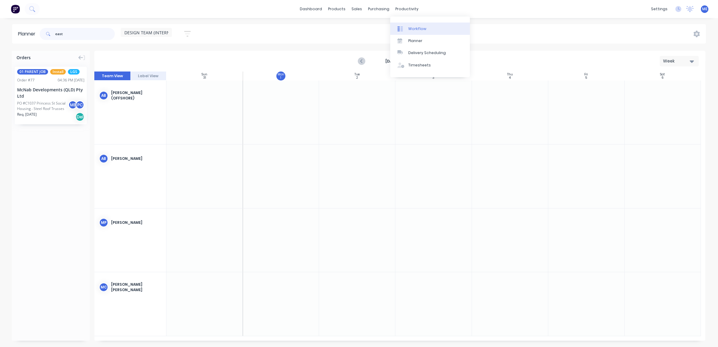
type input "east"
click at [408, 27] on div "Workflow" at bounding box center [417, 28] width 18 height 5
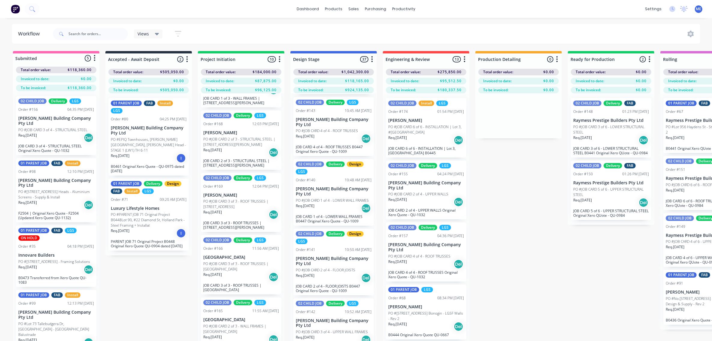
scroll to position [38, 0]
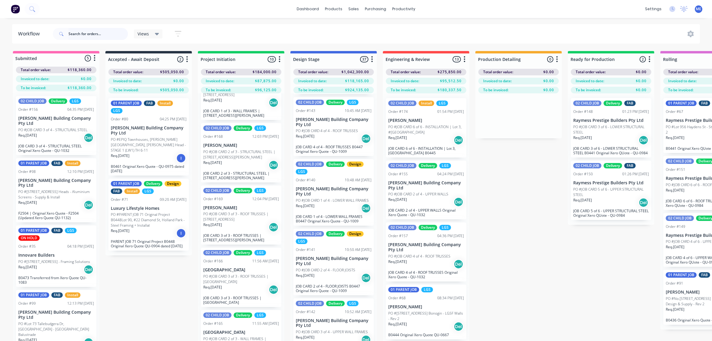
click at [114, 34] on input "text" at bounding box center [98, 34] width 59 height 12
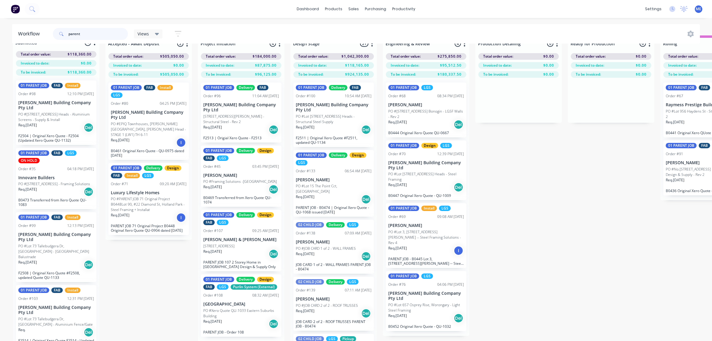
scroll to position [27, 0]
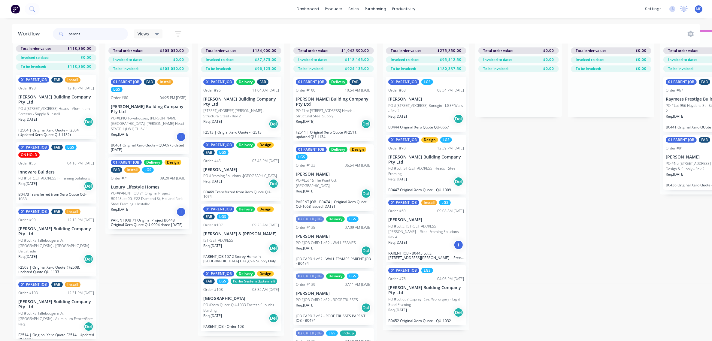
type input "parent"
click at [247, 303] on p "PO #Xero Quote QU-1033 Eastern Suburbs Building" at bounding box center [241, 308] width 76 height 11
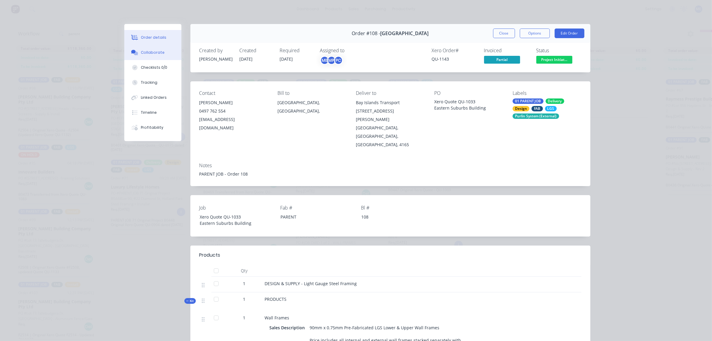
click at [148, 47] on button "Collaborate" at bounding box center [152, 52] width 57 height 15
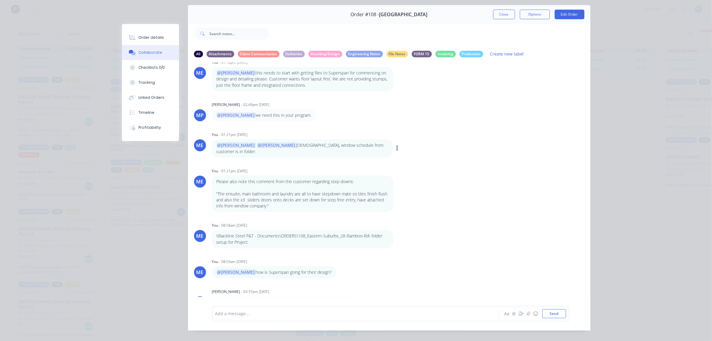
scroll to position [33, 0]
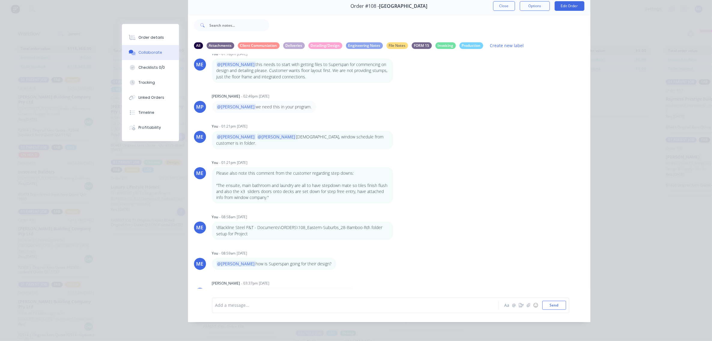
click at [500, 3] on button "Close" at bounding box center [504, 6] width 22 height 10
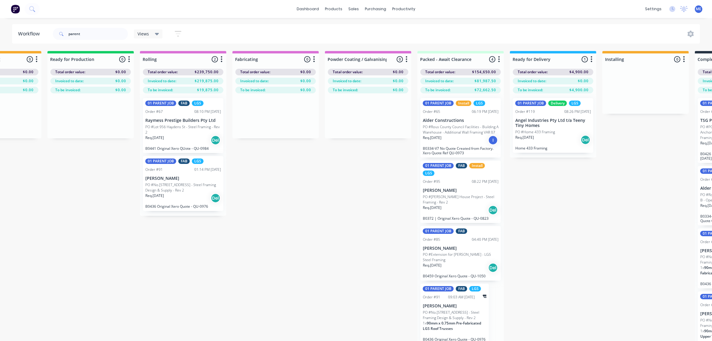
scroll to position [0, 812]
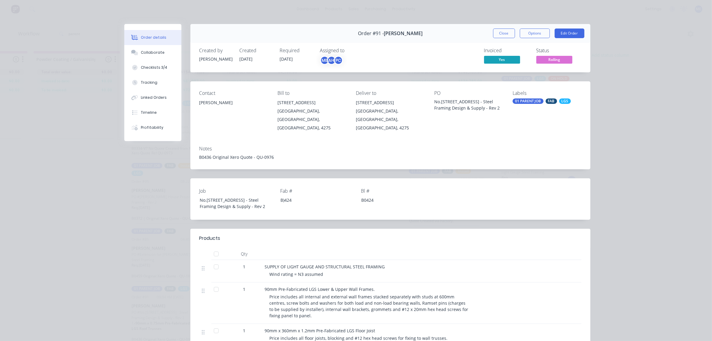
drag, startPoint x: 502, startPoint y: 33, endPoint x: 428, endPoint y: 117, distance: 112.4
click at [502, 33] on button "Close" at bounding box center [504, 34] width 22 height 10
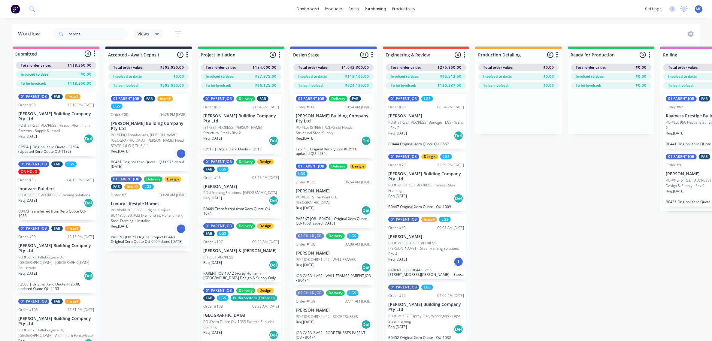
drag, startPoint x: 169, startPoint y: 282, endPoint x: 24, endPoint y: 271, distance: 144.6
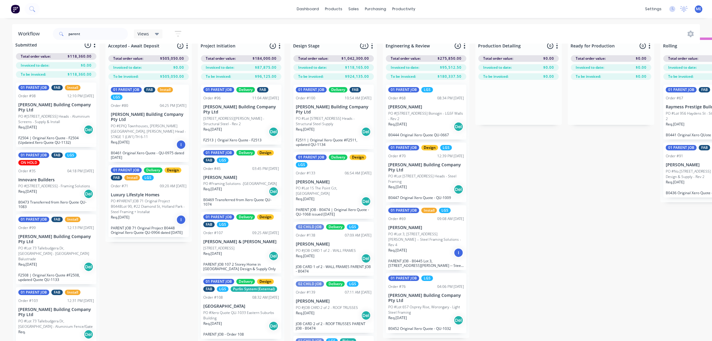
scroll to position [27, 0]
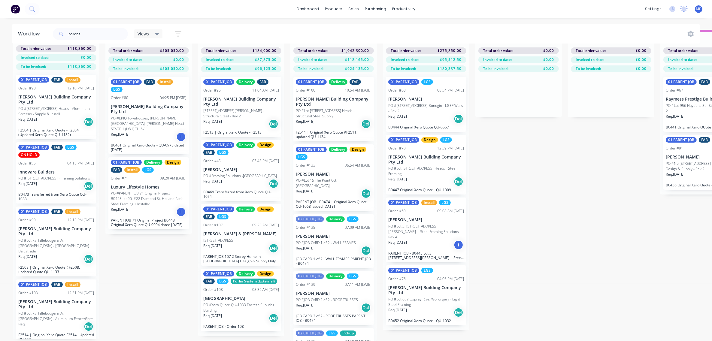
click at [221, 296] on p "[GEOGRAPHIC_DATA]" at bounding box center [241, 298] width 76 height 5
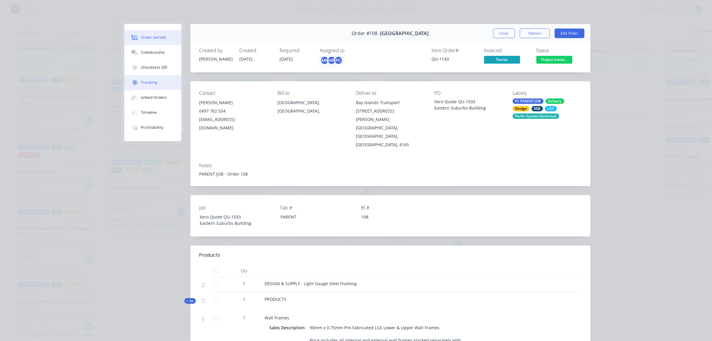
click at [150, 83] on div "Tracking" at bounding box center [149, 82] width 17 height 5
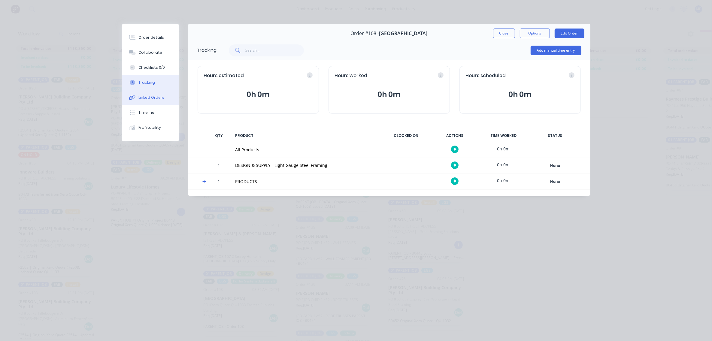
click at [152, 97] on div "Linked Orders" at bounding box center [152, 97] width 26 height 5
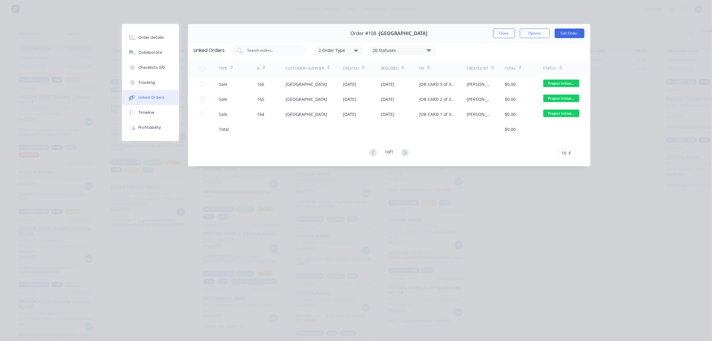
drag, startPoint x: 505, startPoint y: 32, endPoint x: 498, endPoint y: 39, distance: 10.0
click at [505, 32] on button "Close" at bounding box center [504, 34] width 22 height 10
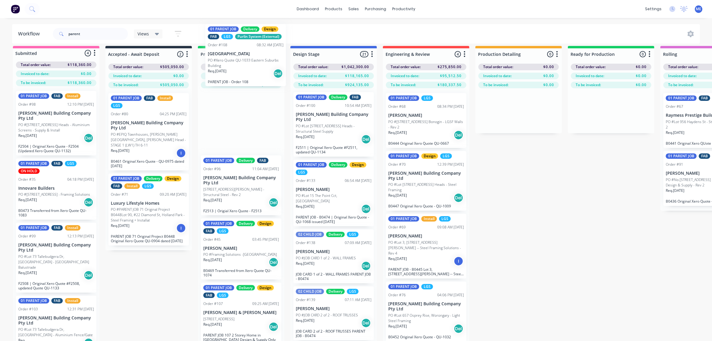
scroll to position [0, 0]
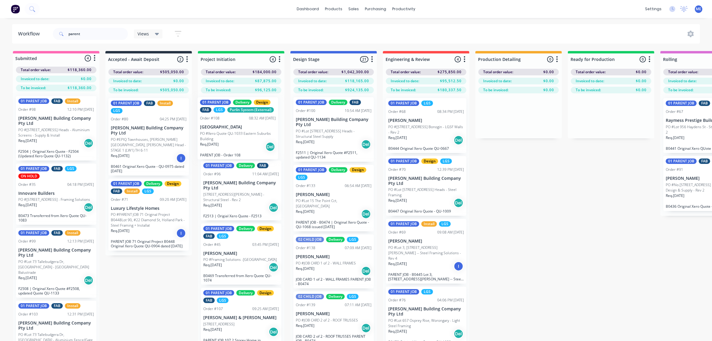
drag, startPoint x: 244, startPoint y: 290, endPoint x: 244, endPoint y: 120, distance: 169.5
click at [244, 120] on div "01 PARENT JOB Delivery FAB Order #96 11:04 AM 08/08/25 Blackwood Building Compa…" at bounding box center [241, 225] width 87 height 264
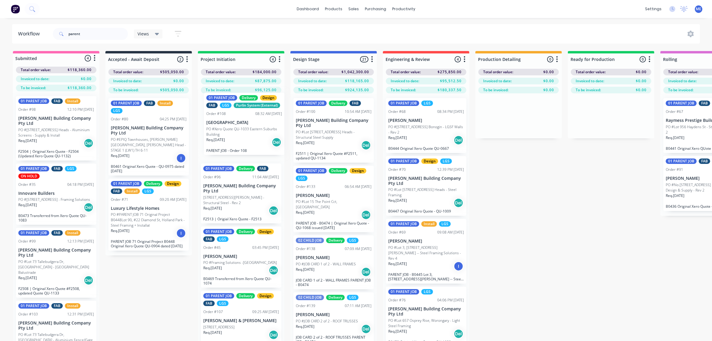
drag, startPoint x: 237, startPoint y: 133, endPoint x: 245, endPoint y: 129, distance: 9.3
click at [245, 129] on div "01 PARENT JOB Delivery Design FAB LGS Purlin System (External) Order #108 08:32…" at bounding box center [241, 226] width 87 height 267
click at [146, 32] on span "Views" at bounding box center [143, 34] width 11 height 6
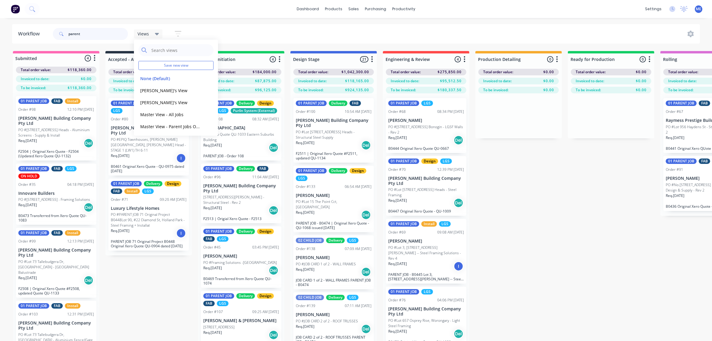
drag, startPoint x: 110, startPoint y: 33, endPoint x: 2, endPoint y: 32, distance: 107.6
click at [2, 32] on div "Workflow parent Views Save new view None (Default) edit Demi's View edit Marlon…" at bounding box center [356, 34] width 712 height 20
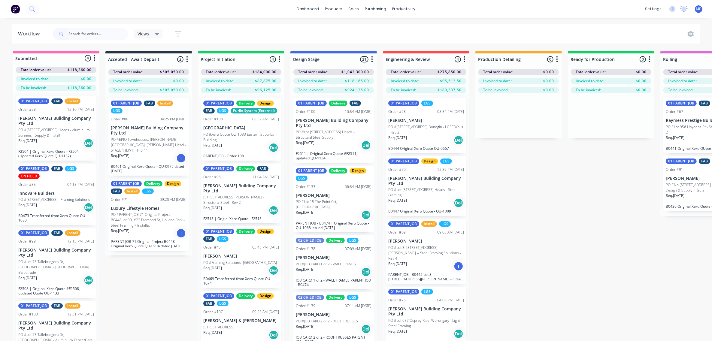
click at [225, 38] on div "Views Save new view None (Default) edit Demi's View edit Marlon's View edit Mas…" at bounding box center [376, 34] width 649 height 18
click at [157, 38] on div "Views" at bounding box center [148, 33] width 29 height 9
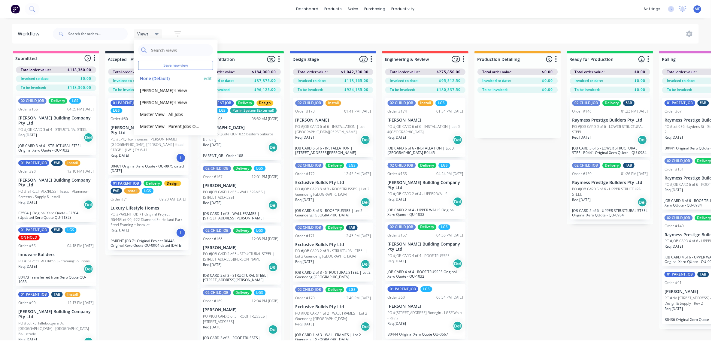
click at [158, 78] on button "None (Default)" at bounding box center [171, 78] width 64 height 7
click at [273, 11] on div "dashboard products sales purchasing productivity dashboard products Product Cat…" at bounding box center [356, 9] width 712 height 18
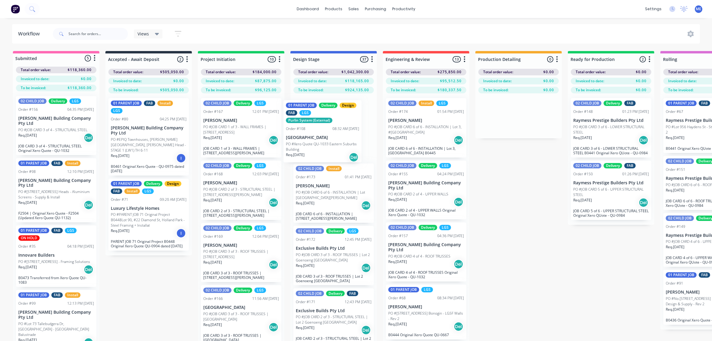
drag, startPoint x: 246, startPoint y: 132, endPoint x: 337, endPoint y: 137, distance: 91.2
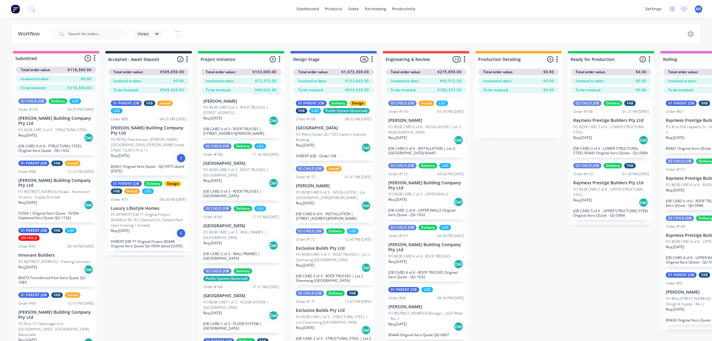
scroll to position [150, 0]
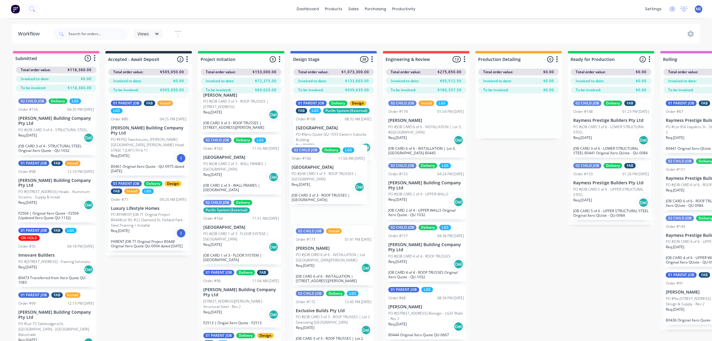
drag, startPoint x: 280, startPoint y: 160, endPoint x: 323, endPoint y: 173, distance: 45.0
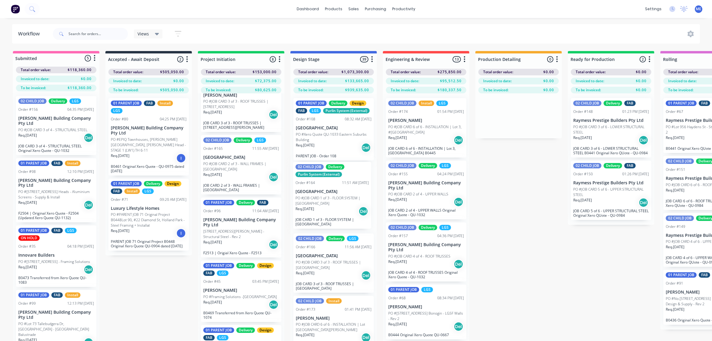
drag, startPoint x: 227, startPoint y: 229, endPoint x: 322, endPoint y: 193, distance: 101.7
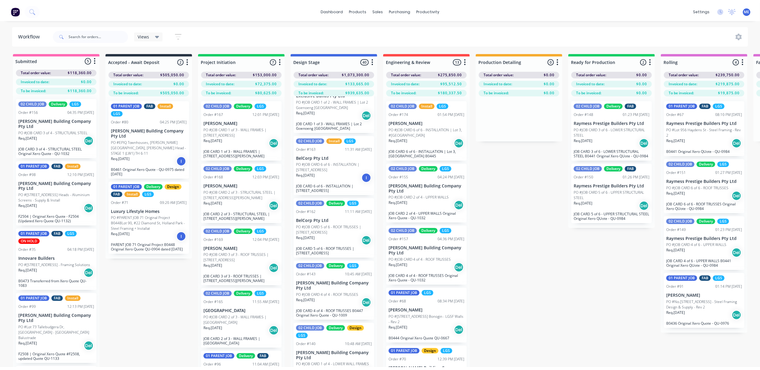
scroll to position [413, 0]
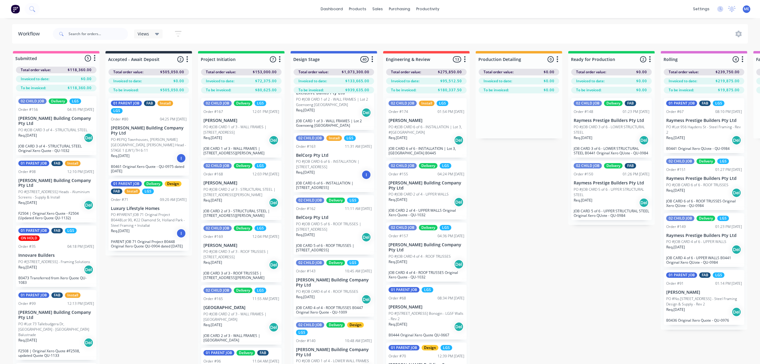
click at [564, 270] on div "Submitted 5 Status colour #FF69B4 hex #FF69B4 Save Cancel Summaries Total order…" at bounding box center [757, 218] width 1525 height 334
click at [378, 26] on icon at bounding box center [379, 28] width 5 height 5
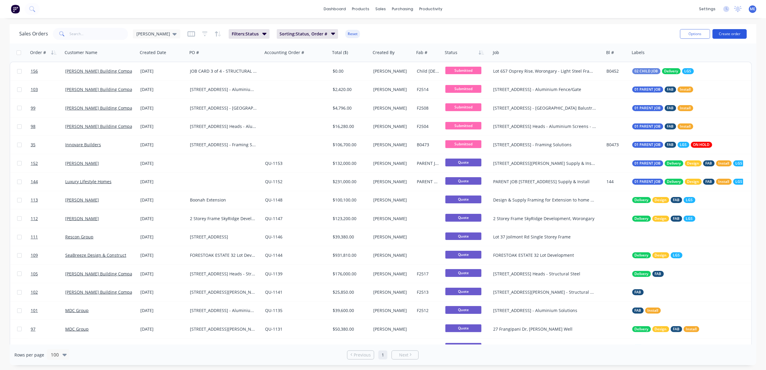
click at [718, 36] on button "Create order" at bounding box center [729, 34] width 34 height 10
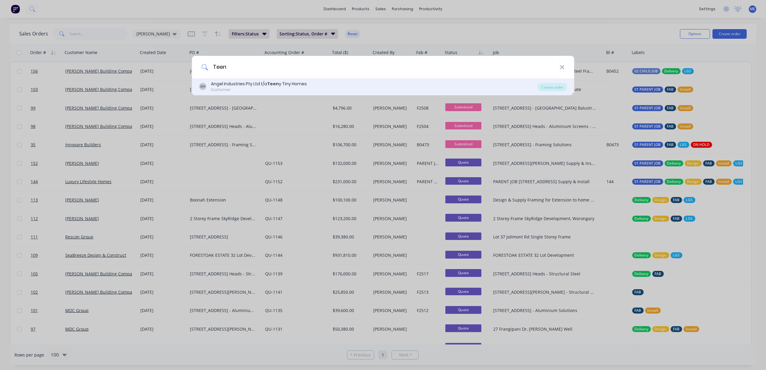
type input "Teen"
click at [249, 80] on div "AH Angel Industries Pty Ltd t/a Teen y Tiny Homes Customer Create order" at bounding box center [383, 86] width 382 height 17
click at [555, 84] on div "Create order" at bounding box center [552, 87] width 29 height 8
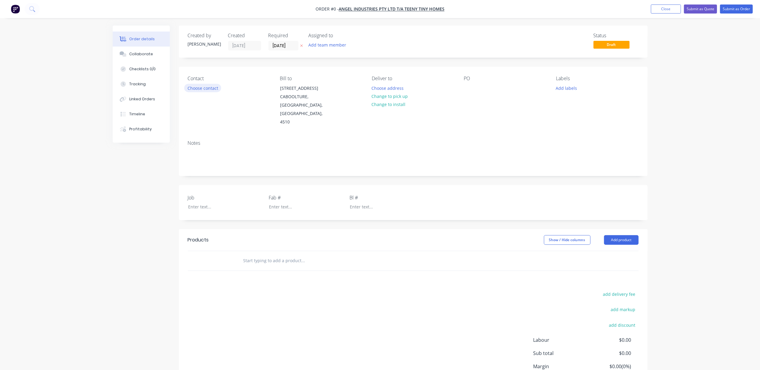
click at [202, 88] on button "Choose contact" at bounding box center [202, 88] width 37 height 8
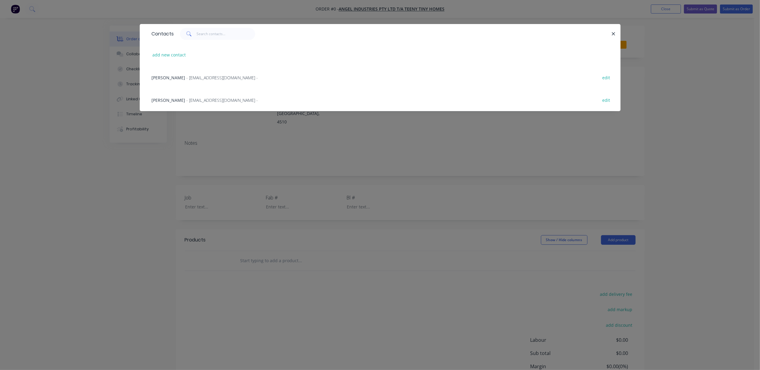
click at [157, 77] on span "Ben Andrell" at bounding box center [169, 78] width 34 height 6
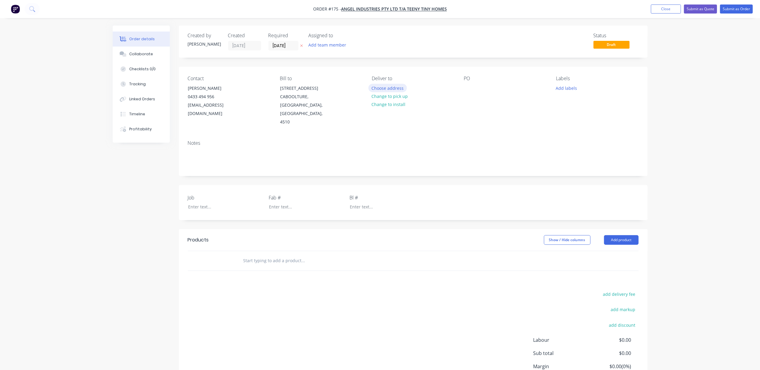
click at [382, 88] on button "Choose address" at bounding box center [387, 88] width 38 height 8
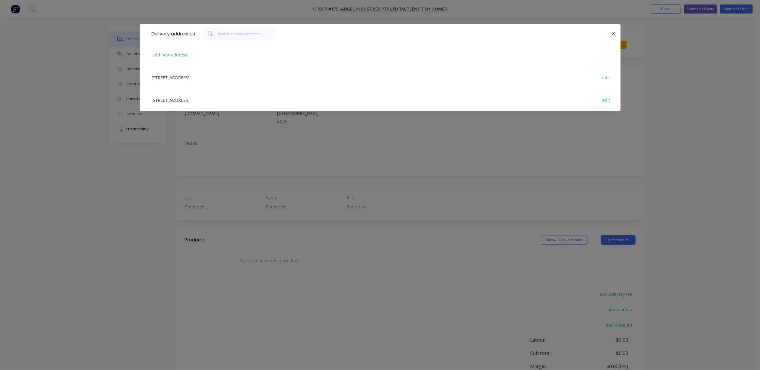
click at [180, 76] on div "135 Old Toorbul Point Rd, CABOOLTURE, Queensland, Australia, 4510 edit" at bounding box center [380, 77] width 463 height 23
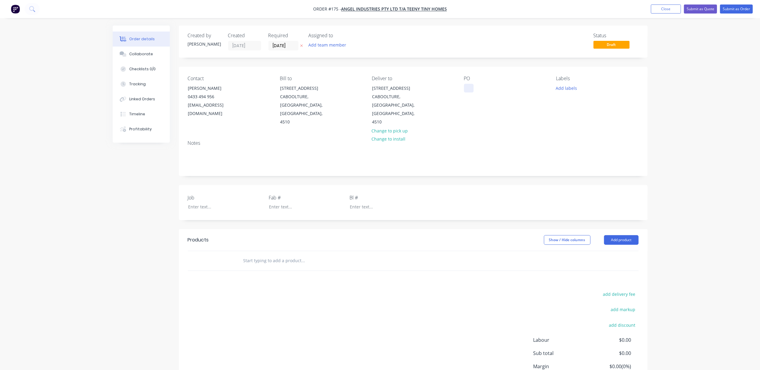
drag, startPoint x: 476, startPoint y: 88, endPoint x: 472, endPoint y: 90, distance: 4.7
click at [475, 88] on div "PO" at bounding box center [505, 101] width 82 height 51
click at [469, 88] on div at bounding box center [469, 88] width 10 height 9
click at [482, 89] on div "Home" at bounding box center [474, 88] width 21 height 9
click at [483, 89] on div "Home 426 Framing" at bounding box center [487, 88] width 47 height 9
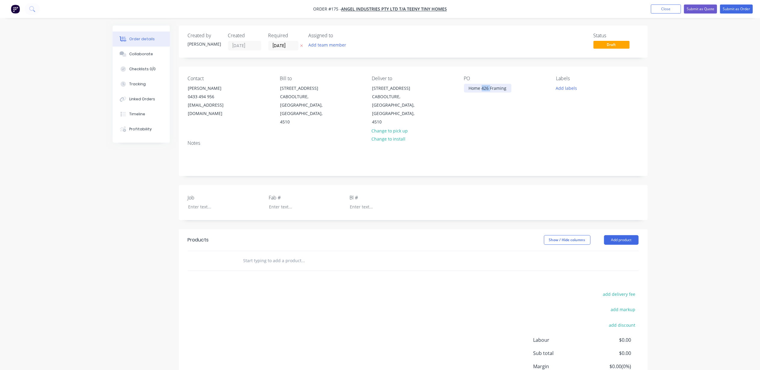
click at [483, 89] on div "Home 426 Framing" at bounding box center [487, 88] width 47 height 9
copy div "Home 426 Framing"
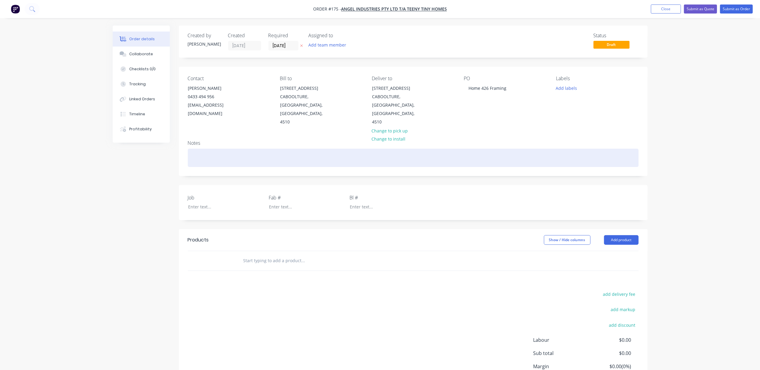
click at [197, 149] on div at bounding box center [413, 158] width 451 height 18
paste div
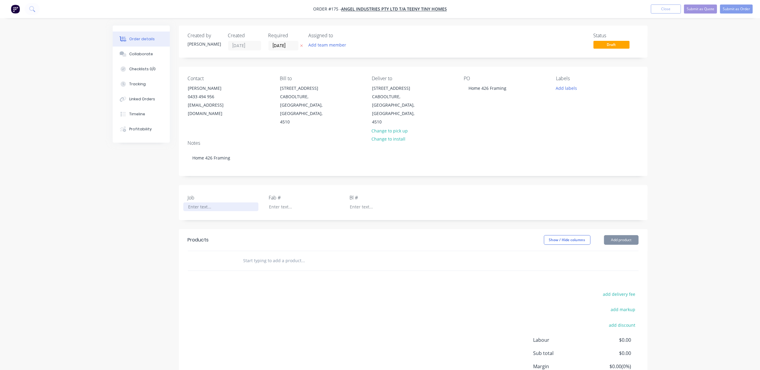
click at [202, 203] on div at bounding box center [220, 207] width 75 height 9
paste div
drag, startPoint x: 286, startPoint y: 202, endPoint x: 287, endPoint y: 197, distance: 4.5
click at [286, 203] on div at bounding box center [301, 207] width 75 height 9
click at [615, 44] on span "Draft" at bounding box center [611, 45] width 36 height 8
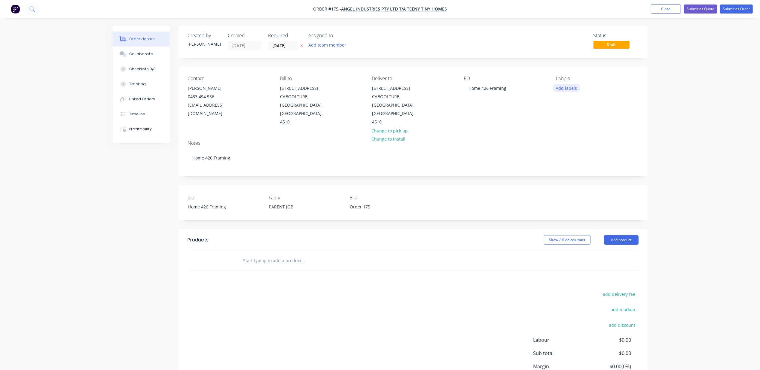
click at [574, 85] on button "Add labels" at bounding box center [567, 88] width 28 height 8
click at [567, 142] on div at bounding box center [567, 142] width 12 height 12
click at [566, 163] on div at bounding box center [567, 163] width 12 height 12
click at [566, 175] on div at bounding box center [567, 175] width 12 height 12
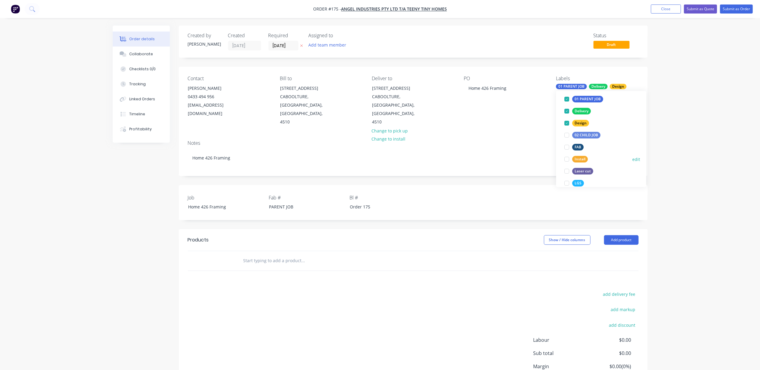
click at [567, 160] on div at bounding box center [567, 159] width 12 height 12
click at [567, 142] on div at bounding box center [567, 143] width 12 height 12
click at [568, 183] on div at bounding box center [567, 183] width 12 height 12
click at [699, 130] on div "Order details Collaborate Checklists 0/0 Tracking Linked Orders Timeline Profit…" at bounding box center [380, 212] width 760 height 424
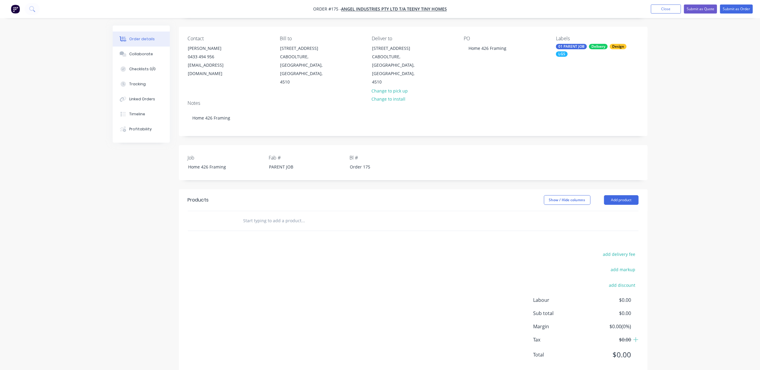
click at [129, 198] on div "Created by Michael Created 01/09/25 Required 01/09/25 Assigned to Add team memb…" at bounding box center [380, 185] width 535 height 399
click at [282, 215] on input "text" at bounding box center [303, 221] width 120 height 12
click at [689, 125] on div "Order details Collaborate Checklists 0/0 Tracking Linked Orders Timeline Profit…" at bounding box center [380, 172] width 760 height 424
click at [291, 215] on input "text" at bounding box center [303, 221] width 120 height 12
click at [611, 195] on button "Add product" at bounding box center [621, 200] width 35 height 10
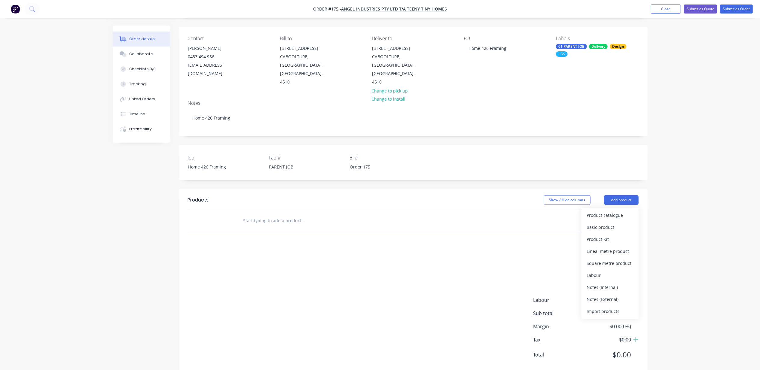
click at [231, 211] on div at bounding box center [218, 221] width 36 height 20
click at [253, 215] on input "text" at bounding box center [303, 221] width 120 height 12
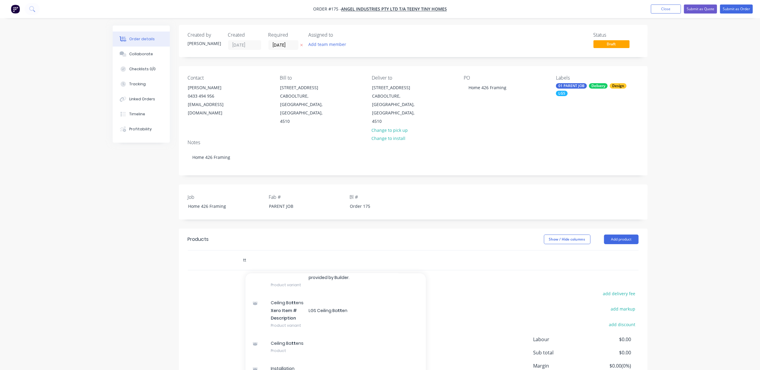
scroll to position [0, 0]
type input "t"
click at [108, 203] on div "Order details Collaborate Checklists 0/0 Tracking Linked Orders Timeline Profit…" at bounding box center [380, 212] width 760 height 424
click at [690, 102] on div "Order details Collaborate Checklists 0/0 Tracking Linked Orders Timeline Profit…" at bounding box center [380, 212] width 760 height 424
click at [283, 45] on input "[DATE]" at bounding box center [283, 45] width 29 height 9
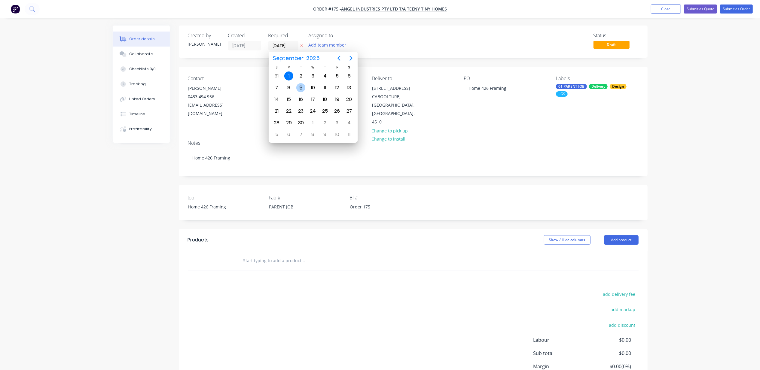
click at [302, 87] on div "9" at bounding box center [300, 87] width 9 height 9
type input "09/09/25"
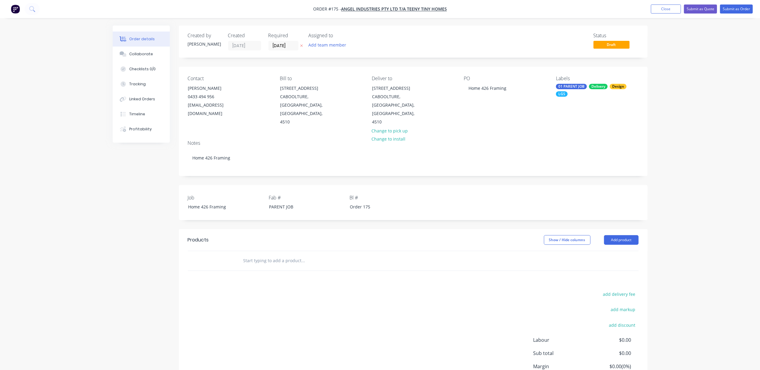
click at [71, 246] on div "Order details Collaborate Checklists 0/0 Tracking Linked Orders Timeline Profit…" at bounding box center [380, 212] width 760 height 424
click at [335, 45] on button "Add team member" at bounding box center [327, 45] width 44 height 8
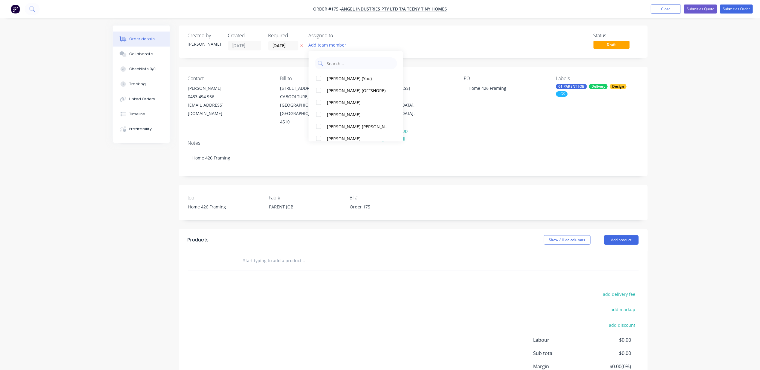
click at [96, 201] on div "Order details Collaborate Checklists 0/0 Tracking Linked Orders Timeline Profit…" at bounding box center [380, 212] width 760 height 424
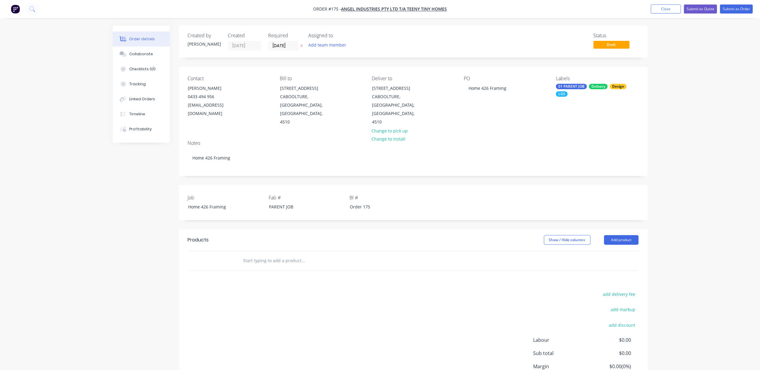
click at [718, 111] on div "Order details Collaborate Checklists 0/0 Tracking Linked Orders Timeline Profit…" at bounding box center [380, 212] width 760 height 424
click at [512, 256] on div at bounding box center [413, 261] width 451 height 20
drag, startPoint x: 682, startPoint y: 122, endPoint x: 728, endPoint y: 159, distance: 59.2
click at [683, 122] on div "Order details Collaborate Checklists 0/0 Tracking Linked Orders Timeline Profit…" at bounding box center [380, 212] width 760 height 424
click at [284, 255] on input "text" at bounding box center [303, 261] width 120 height 12
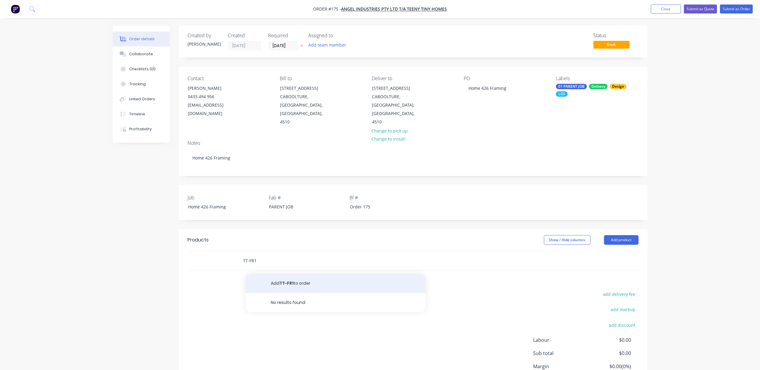
type input "TT-FR1"
click at [279, 276] on button "Add TT-FR1 to order" at bounding box center [335, 283] width 180 height 19
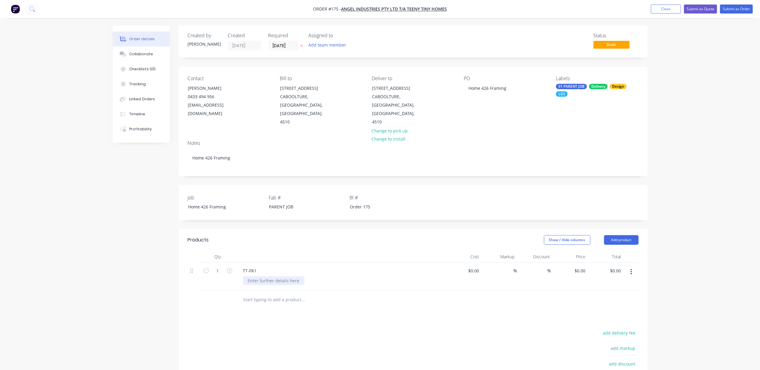
click at [282, 276] on div at bounding box center [273, 280] width 61 height 9
click at [473, 267] on div "$0.00" at bounding box center [473, 271] width 16 height 9
type input "$3,500.00"
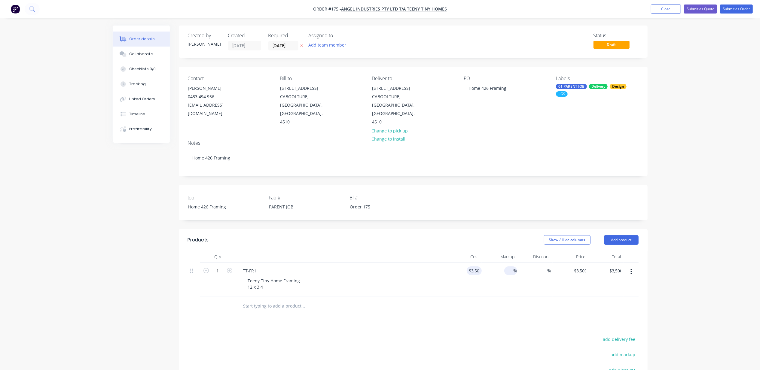
click at [513, 267] on input at bounding box center [510, 271] width 7 height 9
type input "40"
type input "$4,900.00"
click at [711, 249] on div "Order details Collaborate Checklists 0/0 Tracking Linked Orders Timeline Profit…" at bounding box center [380, 234] width 760 height 469
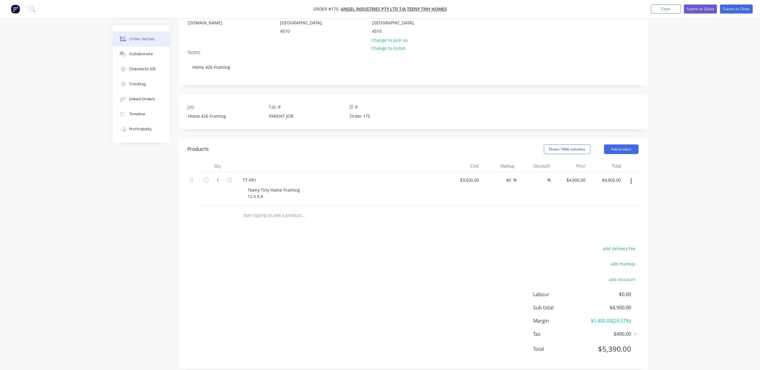
scroll to position [91, 0]
click at [718, 238] on div "Order details Collaborate Checklists 0/0 Tracking Linked Orders Timeline Profit…" at bounding box center [380, 143] width 760 height 469
click at [282, 210] on input "text" at bounding box center [303, 215] width 120 height 12
click at [633, 144] on button "Add product" at bounding box center [621, 149] width 35 height 10
click at [605, 244] on div "Notes (External)" at bounding box center [610, 248] width 46 height 9
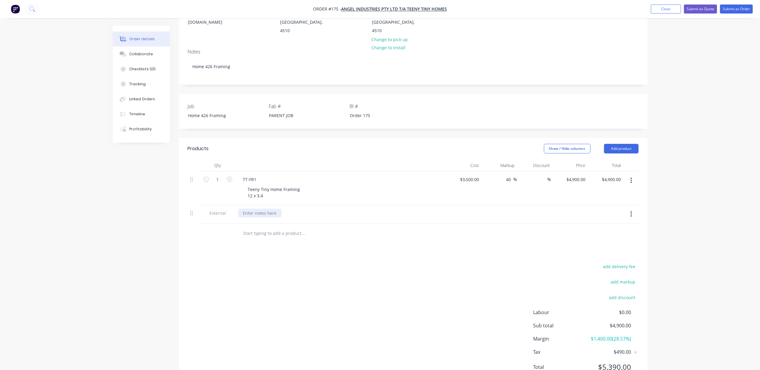
click at [265, 209] on div at bounding box center [259, 213] width 43 height 9
drag, startPoint x: 118, startPoint y: 282, endPoint x: 122, endPoint y: 280, distance: 3.9
click at [121, 280] on div "Created by Michael Created 01/09/25 Required 09/09/25 Assigned to Add team memb…" at bounding box center [380, 171] width 535 height 475
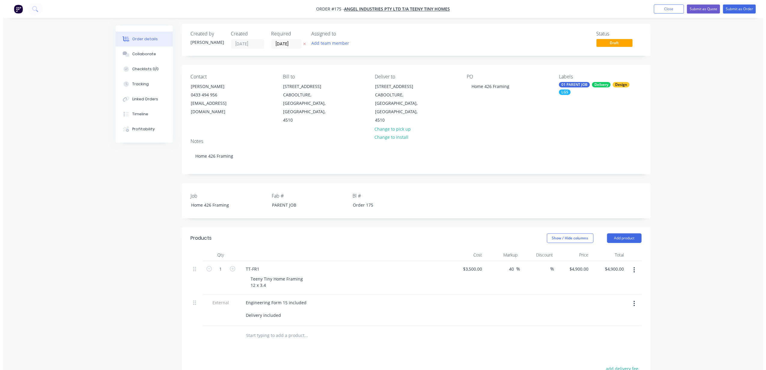
scroll to position [0, 0]
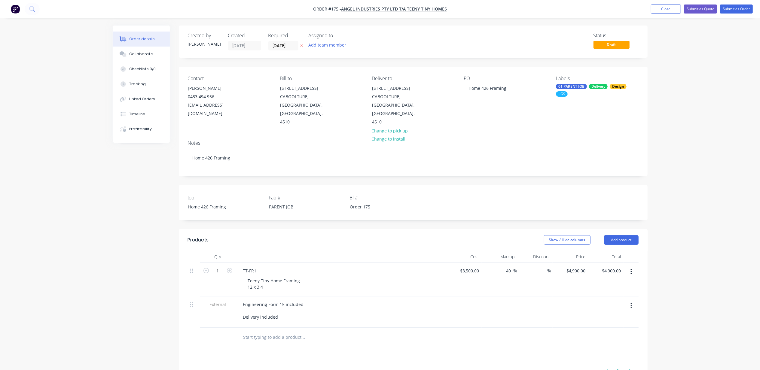
click at [718, 64] on div "Order details Collaborate Checklists 0/0 Tracking Linked Orders Timeline Profit…" at bounding box center [380, 250] width 760 height 501
click at [701, 9] on button "Submit as Quote" at bounding box center [700, 9] width 33 height 9
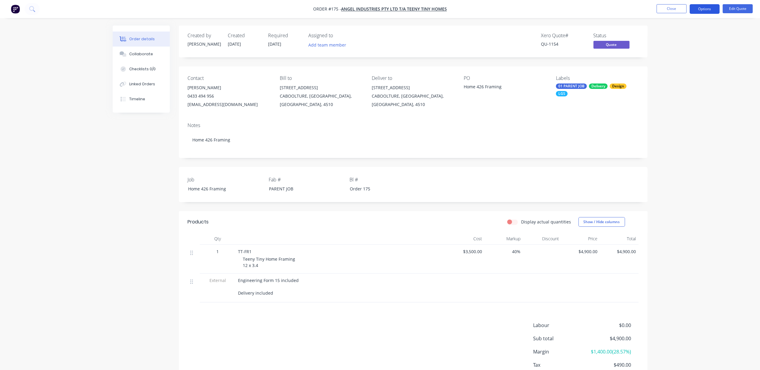
click at [702, 11] on button "Options" at bounding box center [705, 9] width 30 height 10
click at [670, 71] on div "Convert to Order" at bounding box center [686, 72] width 55 height 9
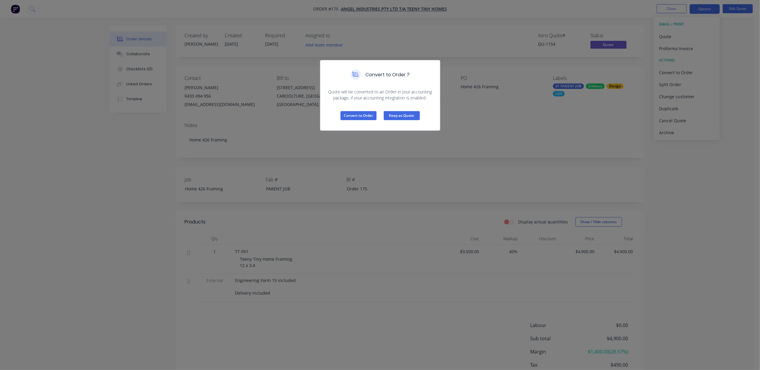
click at [399, 118] on button "Keep as Quote" at bounding box center [402, 115] width 36 height 9
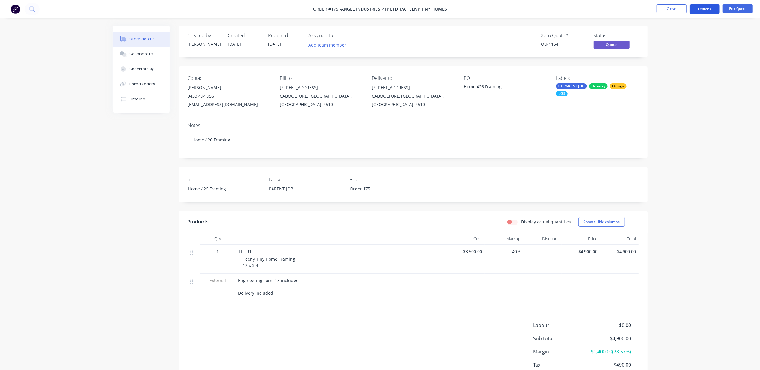
click at [706, 10] on button "Options" at bounding box center [705, 9] width 30 height 10
click at [688, 37] on div "Quote" at bounding box center [686, 36] width 55 height 9
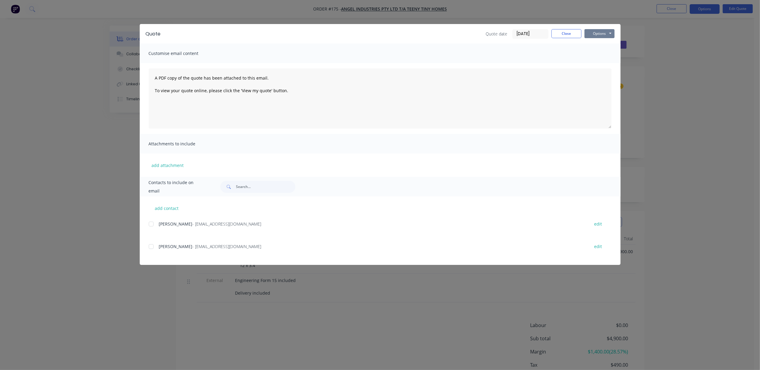
click at [599, 35] on button "Options" at bounding box center [599, 33] width 30 height 9
click at [599, 53] on button "Print" at bounding box center [603, 54] width 38 height 10
click at [556, 34] on button "Close" at bounding box center [566, 33] width 30 height 9
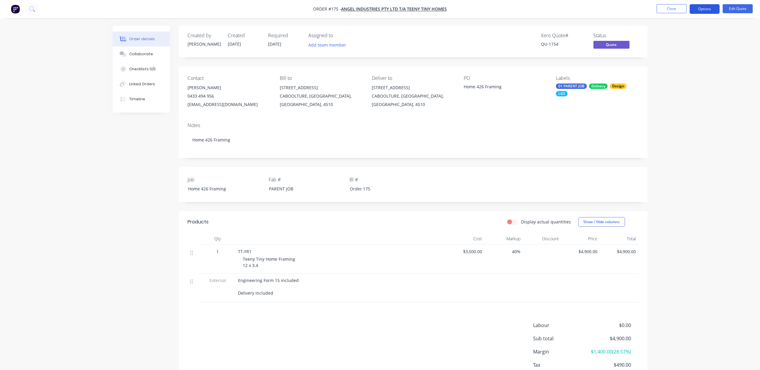
click at [701, 5] on button "Options" at bounding box center [705, 9] width 30 height 10
click at [690, 74] on div "Convert to Order" at bounding box center [686, 72] width 55 height 9
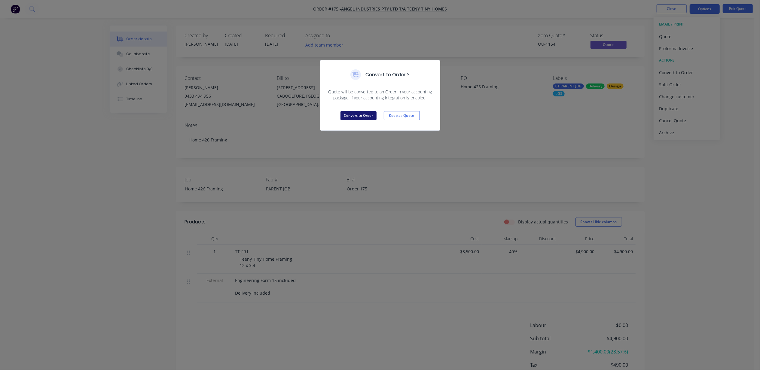
click at [357, 114] on button "Convert to Order" at bounding box center [358, 115] width 36 height 9
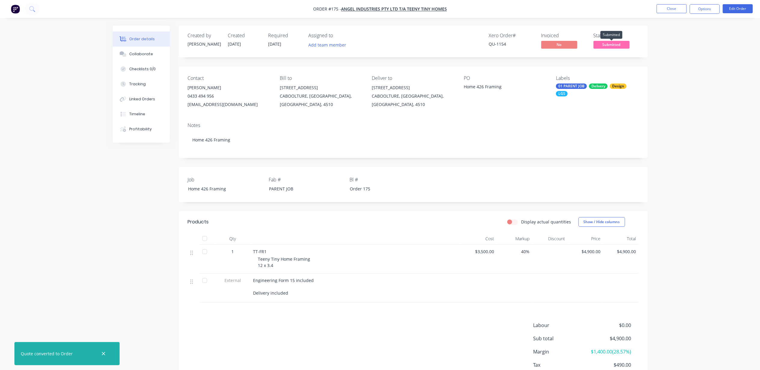
click at [617, 42] on span "Submitted" at bounding box center [611, 45] width 36 height 8
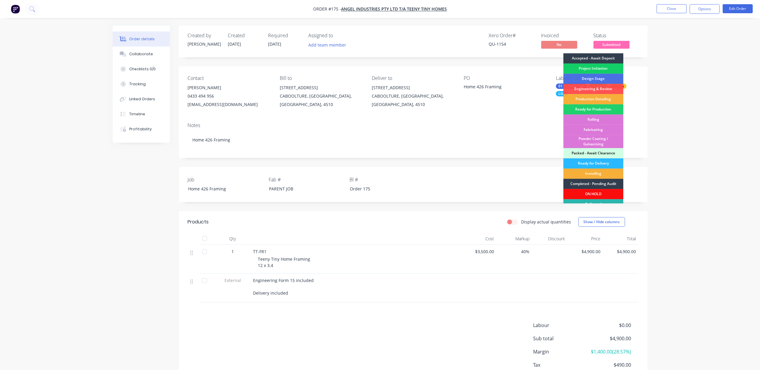
click at [594, 69] on div "Project Initiation" at bounding box center [593, 68] width 60 height 10
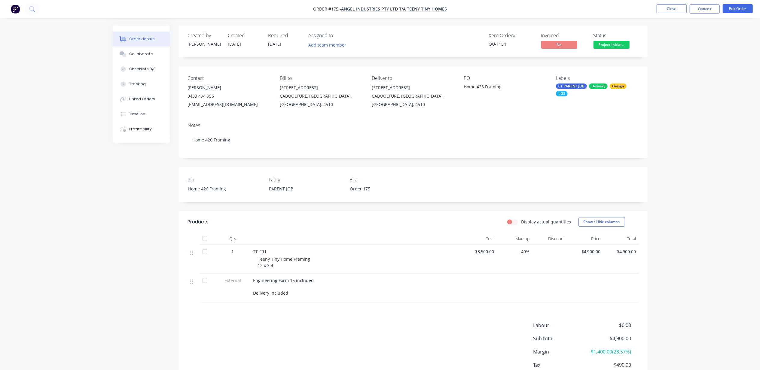
click at [696, 80] on div "Order details Collaborate Checklists 0/0 Tracking Linked Orders Timeline Profit…" at bounding box center [380, 205] width 760 height 410
click at [676, 11] on button "Close" at bounding box center [672, 8] width 30 height 9
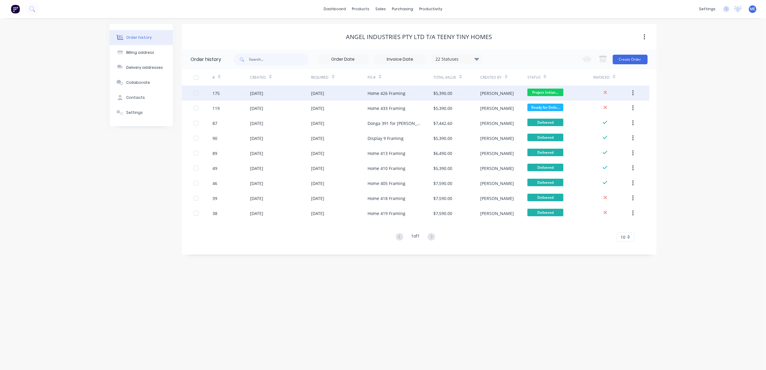
click at [449, 95] on div "$5,390.00" at bounding box center [442, 93] width 19 height 6
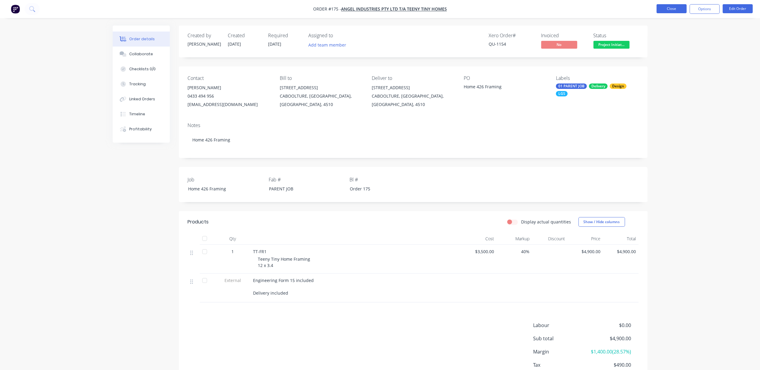
click at [675, 10] on button "Close" at bounding box center [672, 8] width 30 height 9
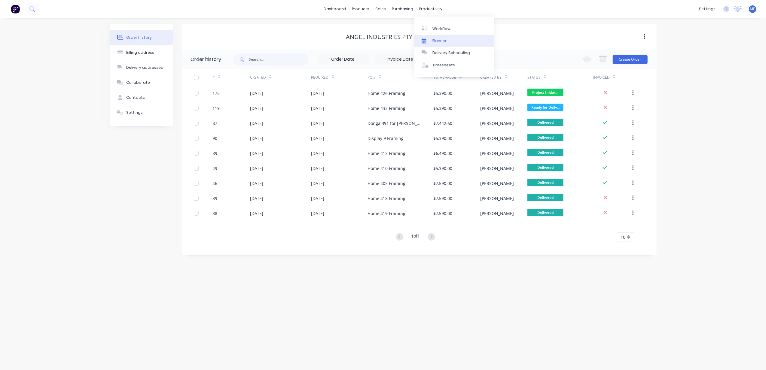
click at [430, 38] on link "Planner" at bounding box center [454, 41] width 80 height 12
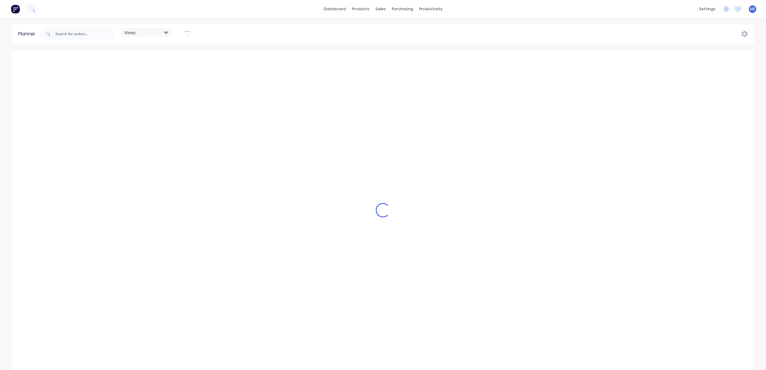
scroll to position [0, 233]
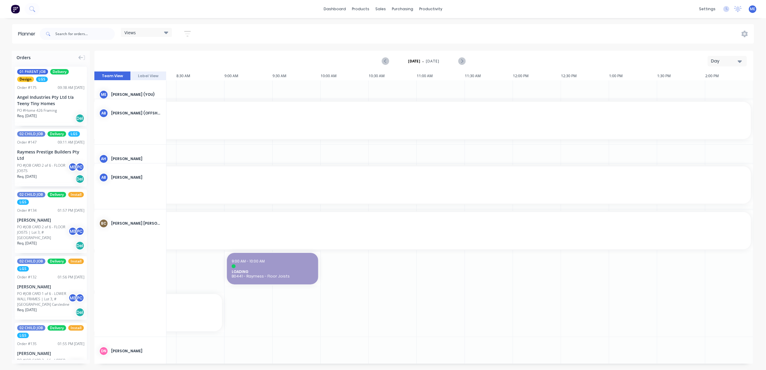
click at [717, 57] on button "Day" at bounding box center [727, 61] width 39 height 11
click at [713, 86] on div "Week" at bounding box center [716, 89] width 59 height 12
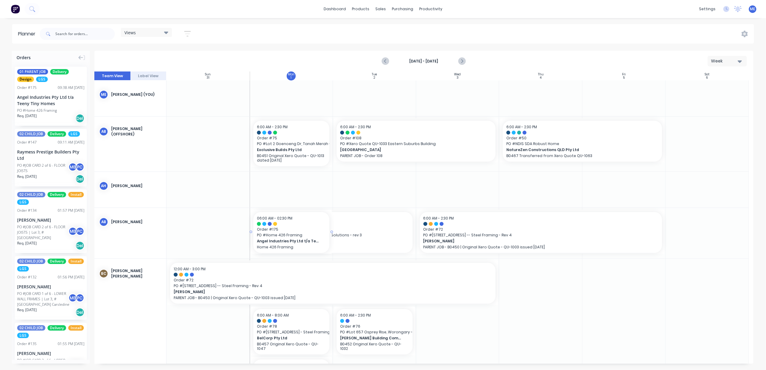
drag, startPoint x: 38, startPoint y: 108, endPoint x: 303, endPoint y: 251, distance: 301.1
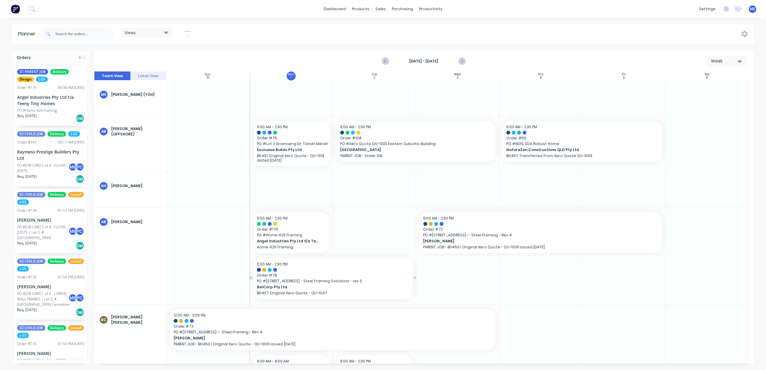
drag, startPoint x: 302, startPoint y: 268, endPoint x: 307, endPoint y: 221, distance: 47.4
drag, startPoint x: 317, startPoint y: 239, endPoint x: 532, endPoint y: 296, distance: 222.3
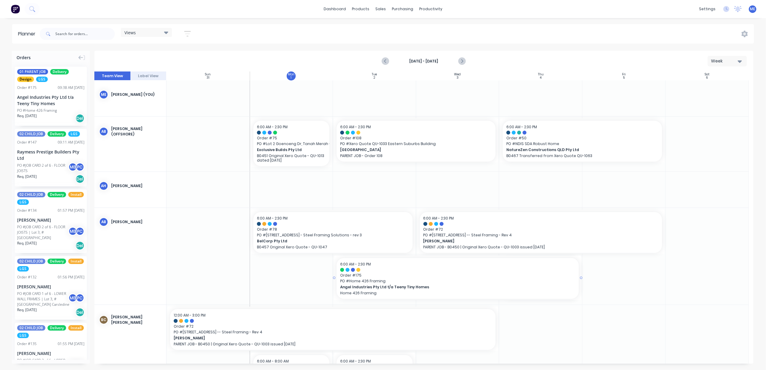
drag, startPoint x: 499, startPoint y: 277, endPoint x: 410, endPoint y: 282, distance: 89.1
drag, startPoint x: 579, startPoint y: 278, endPoint x: 553, endPoint y: 278, distance: 25.5
drag, startPoint x: 553, startPoint y: 278, endPoint x: 600, endPoint y: 283, distance: 47.1
click at [556, 278] on div at bounding box center [540, 256] width 83 height 96
drag, startPoint x: 569, startPoint y: 46, endPoint x: 571, endPoint y: 53, distance: 7.5
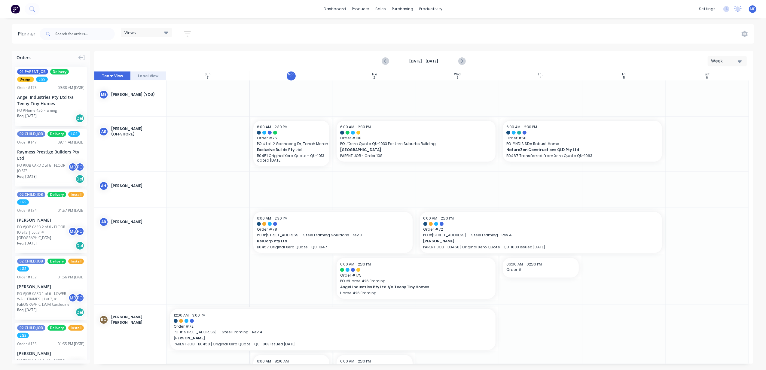
click at [568, 47] on div "Planner Views Save new view None (Default) edit DESIGN TEAM (INTERNAL) edit ENG…" at bounding box center [383, 197] width 766 height 346
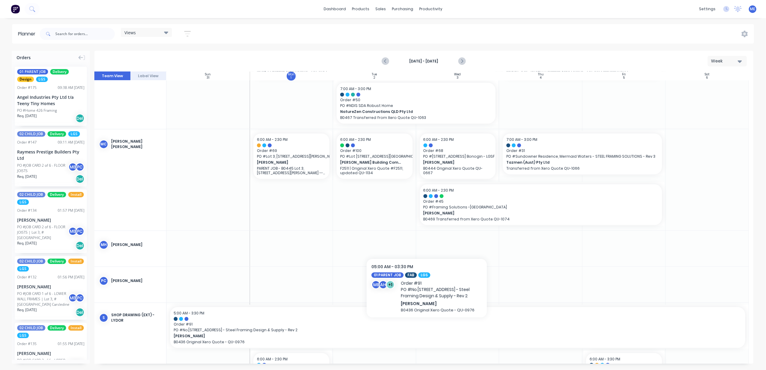
scroll to position [1293, 0]
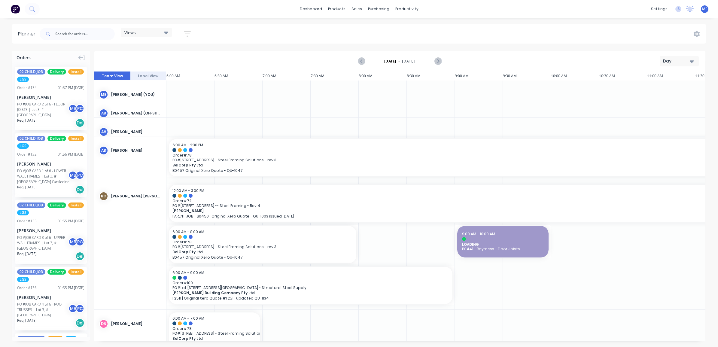
scroll to position [0, 280]
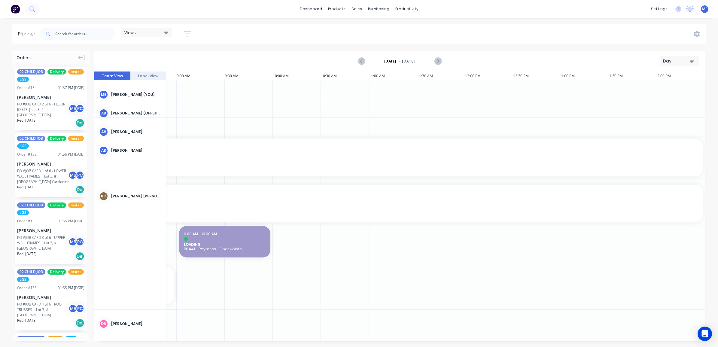
click at [149, 33] on div "Views" at bounding box center [146, 32] width 44 height 5
click at [158, 90] on button "DESIGN TEAM (INTERNAL)" at bounding box center [157, 89] width 64 height 7
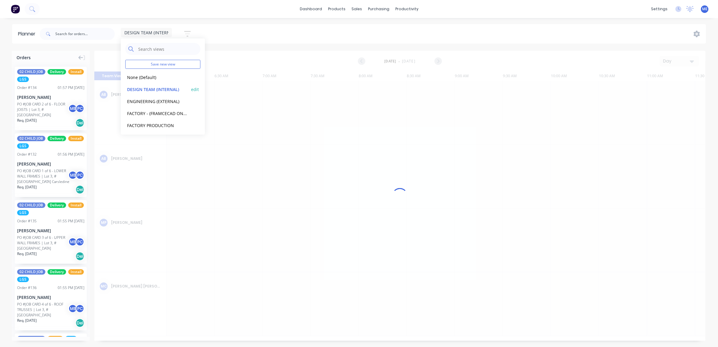
scroll to position [0, 278]
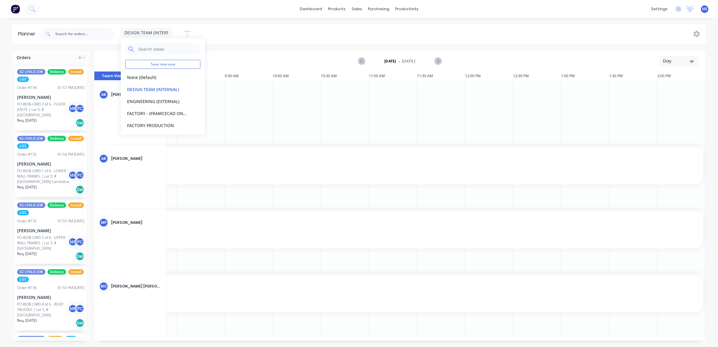
click at [692, 56] on button "Day" at bounding box center [679, 61] width 39 height 11
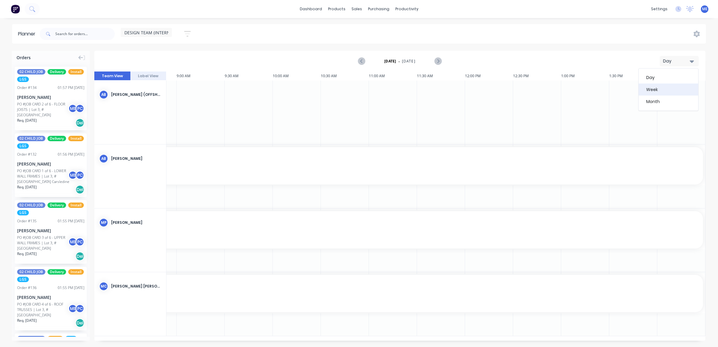
click at [675, 92] on div "Week" at bounding box center [668, 90] width 59 height 12
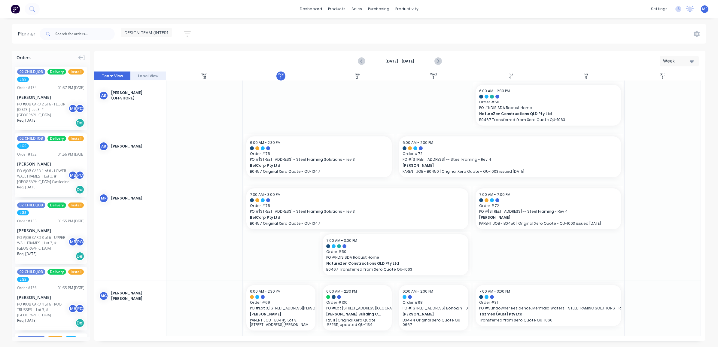
click at [318, 36] on div "DESIGN TEAM (INTERNAL) Save new view None (Default) edit DESIGN TEAM (INTERNAL)…" at bounding box center [372, 34] width 668 height 18
drag, startPoint x: 286, startPoint y: 112, endPoint x: 268, endPoint y: 102, distance: 20.7
click at [268, 102] on div at bounding box center [281, 106] width 76 height 51
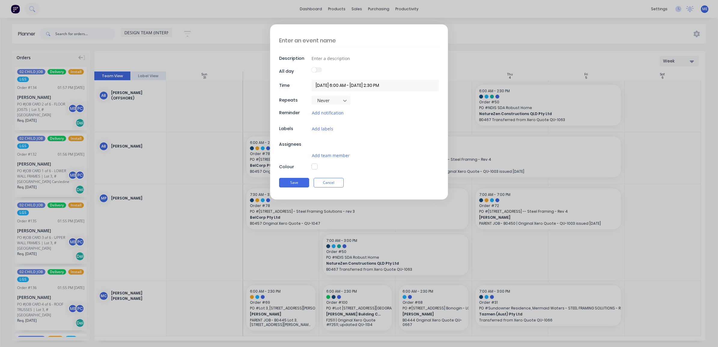
type textarea "x"
click at [335, 185] on button "Cancel" at bounding box center [329, 186] width 30 height 10
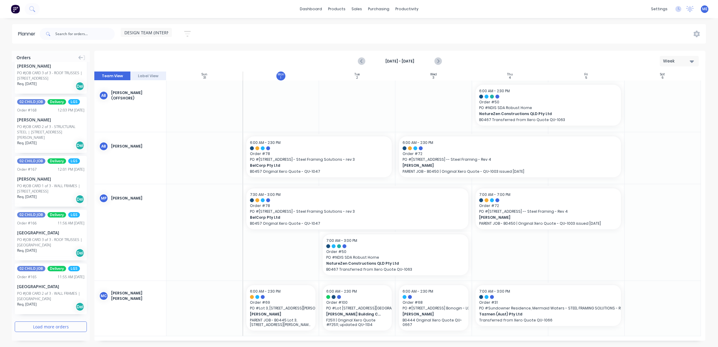
scroll to position [992, 0]
click at [47, 328] on button "Load more orders" at bounding box center [51, 326] width 72 height 11
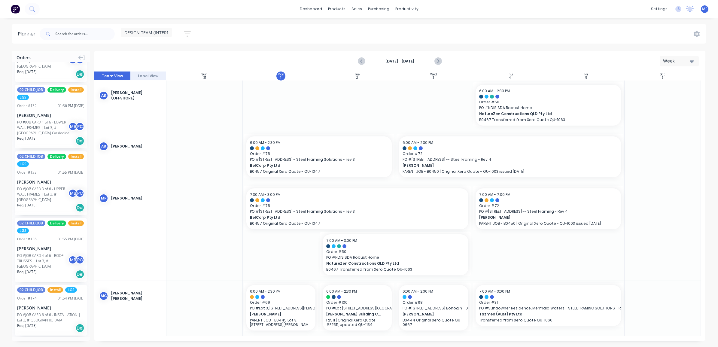
scroll to position [0, 0]
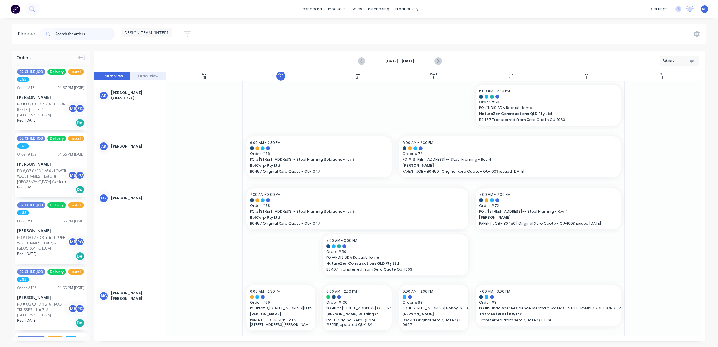
click at [73, 35] on input "text" at bounding box center [84, 34] width 59 height 12
click at [17, 57] on span "Orders" at bounding box center [24, 57] width 14 height 6
click at [78, 55] on icon at bounding box center [80, 57] width 5 height 5
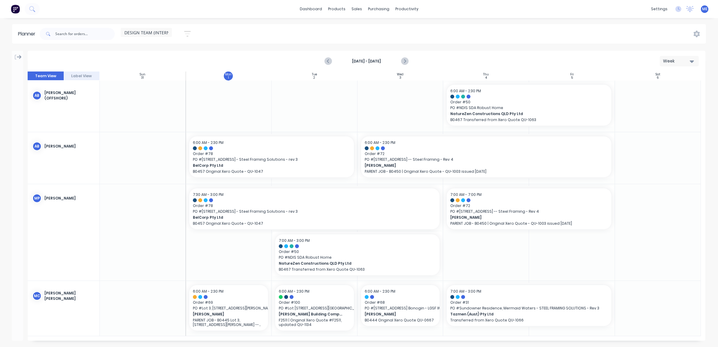
click at [16, 59] on icon at bounding box center [16, 57] width 2 height 5
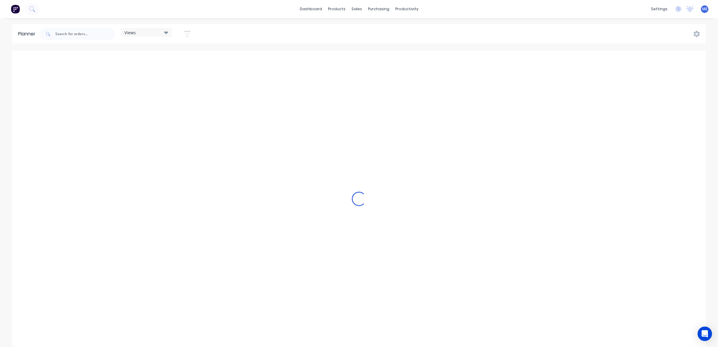
scroll to position [0, 280]
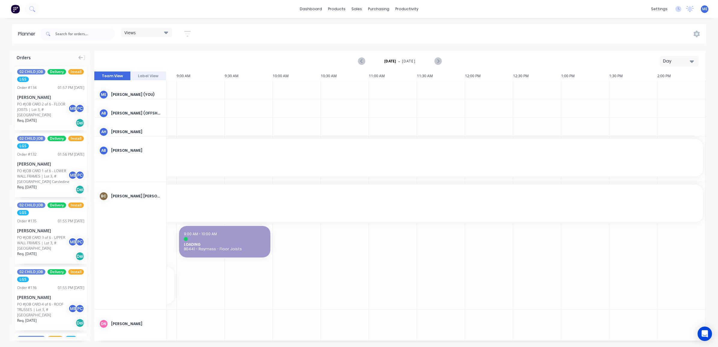
click at [682, 59] on div "Day" at bounding box center [677, 61] width 28 height 6
click at [668, 87] on div "Week" at bounding box center [668, 90] width 59 height 12
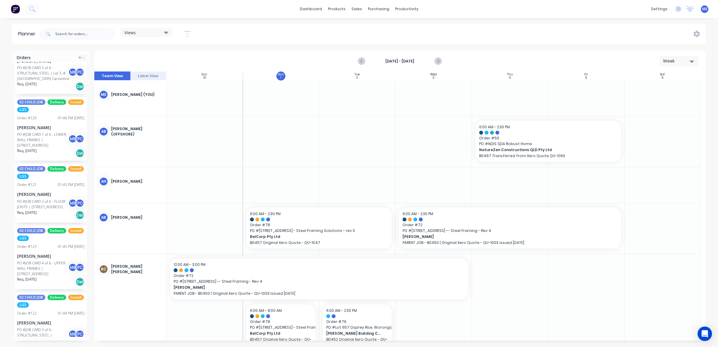
scroll to position [353, 0]
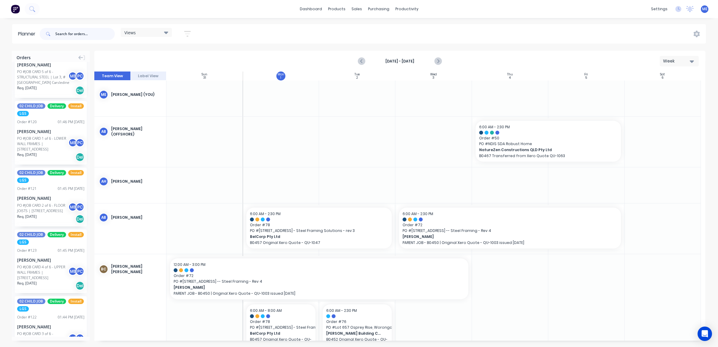
click at [75, 29] on input "text" at bounding box center [84, 34] width 59 height 12
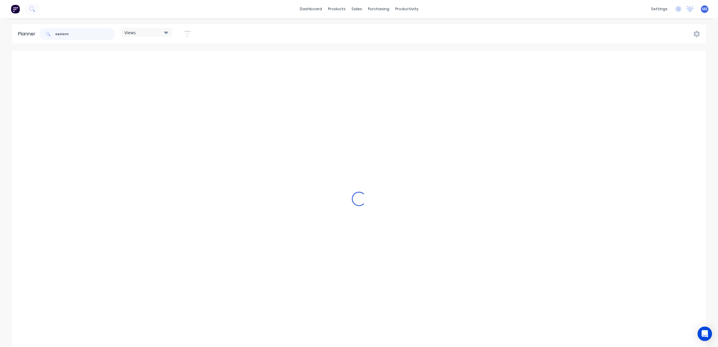
scroll to position [0, 0]
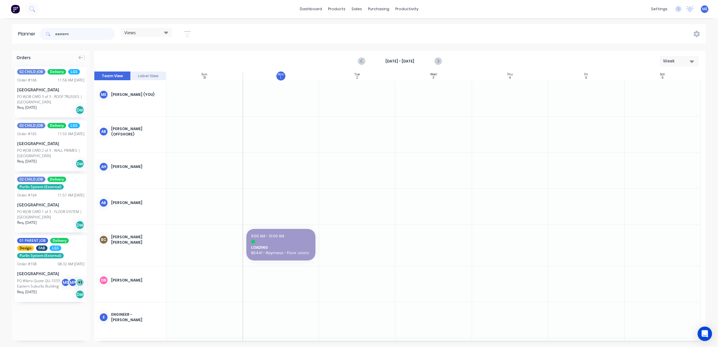
type input "eastern"
drag, startPoint x: 45, startPoint y: 268, endPoint x: 294, endPoint y: 120, distance: 289.6
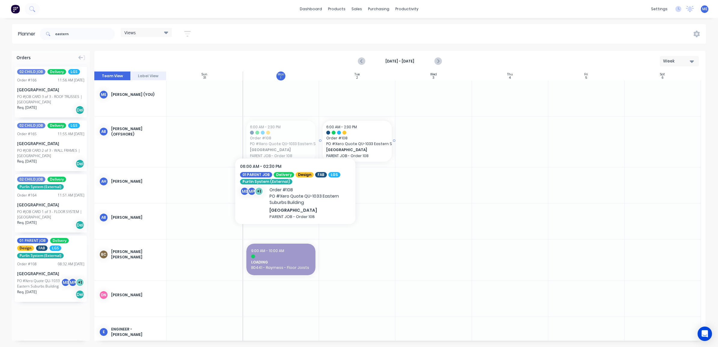
drag, startPoint x: 295, startPoint y: 134, endPoint x: 350, endPoint y: 137, distance: 55.1
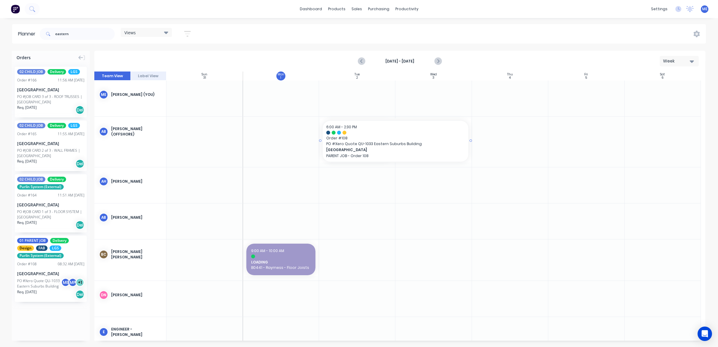
drag, startPoint x: 394, startPoint y: 141, endPoint x: 436, endPoint y: 143, distance: 42.7
click at [678, 62] on div "Week" at bounding box center [677, 61] width 28 height 6
click at [679, 60] on div "Week" at bounding box center [677, 61] width 28 height 6
click at [139, 27] on div "eastern Views Save new view None (Default) edit DESIGN TEAM (INTERNAL) edit ENG…" at bounding box center [117, 34] width 159 height 18
drag, startPoint x: 99, startPoint y: 32, endPoint x: 31, endPoint y: 32, distance: 68.5
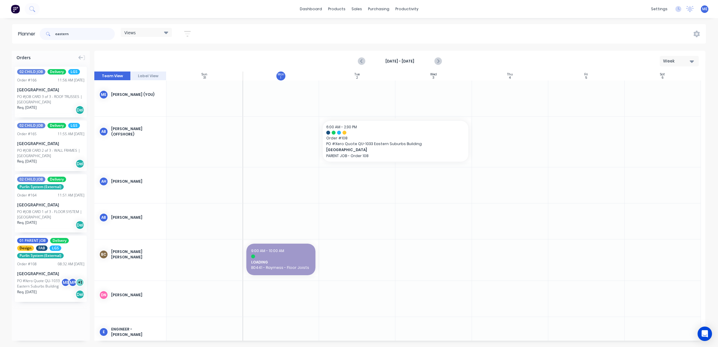
click at [31, 32] on header "Planner eastern Views Save new view None (Default) edit DESIGN TEAM (INTERNAL) …" at bounding box center [359, 34] width 694 height 20
click at [264, 36] on div "Views Save new view None (Default) edit DESIGN TEAM (INTERNAL) edit ENGINEERING…" at bounding box center [372, 34] width 668 height 18
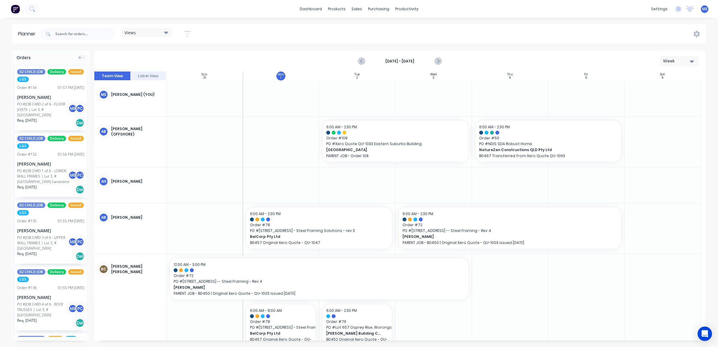
click at [280, 33] on div "Views Save new view None (Default) edit DESIGN TEAM (INTERNAL) edit ENGINEERING…" at bounding box center [372, 34] width 668 height 18
click at [155, 38] on div "Views Save new view None (Default) edit DESIGN TEAM (INTERNAL) edit ENGINEERING…" at bounding box center [146, 34] width 51 height 12
click at [154, 35] on div "Views" at bounding box center [146, 32] width 51 height 9
click at [152, 88] on button "DESIGN TEAM (INTERNAL)" at bounding box center [157, 89] width 64 height 7
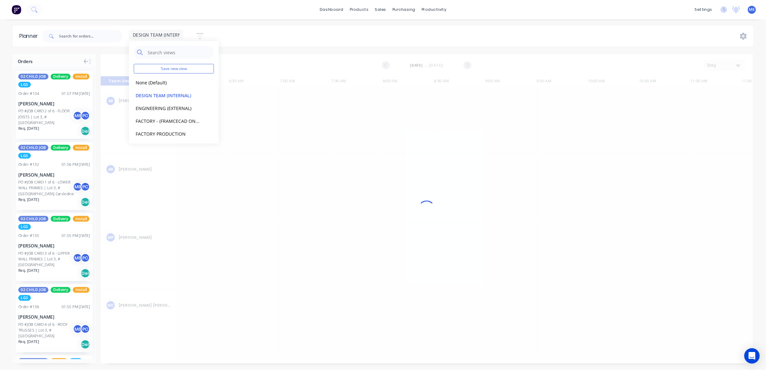
scroll to position [0, 278]
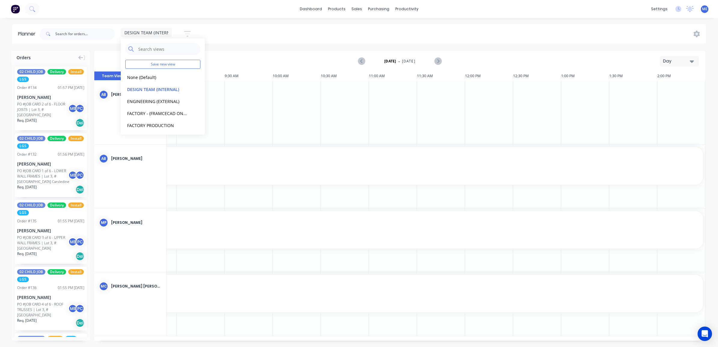
click at [248, 29] on div "DESIGN TEAM (INTERNAL) Save new view None (Default) edit DESIGN TEAM (INTERNAL)…" at bounding box center [372, 34] width 668 height 18
click at [690, 65] on button "Day" at bounding box center [679, 61] width 39 height 11
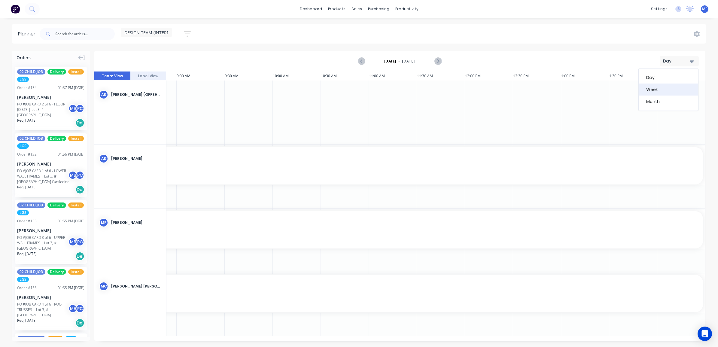
click at [663, 90] on div "Week" at bounding box center [668, 90] width 59 height 12
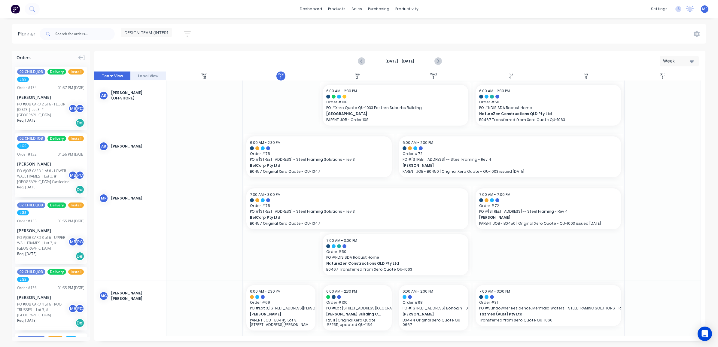
click at [370, 32] on div "DESIGN TEAM (INTERNAL) Save new view None (Default) edit DESIGN TEAM (INTERNAL)…" at bounding box center [372, 34] width 668 height 18
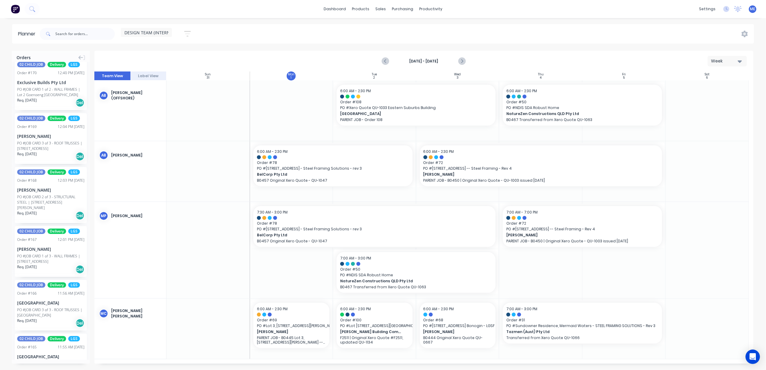
scroll to position [921, 0]
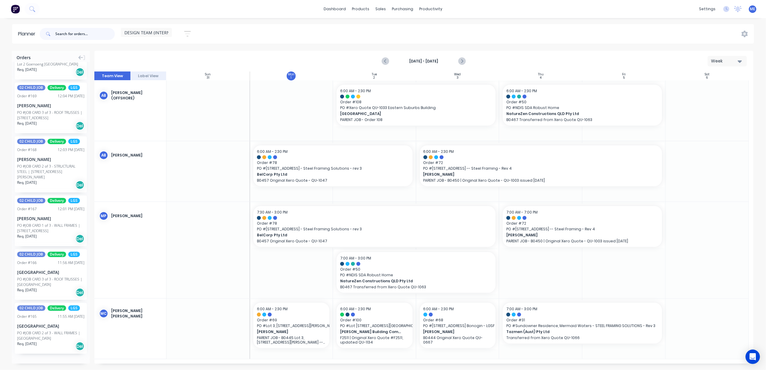
drag, startPoint x: 74, startPoint y: 38, endPoint x: 75, endPoint y: 35, distance: 3.6
click at [74, 38] on input "text" at bounding box center [84, 34] width 59 height 12
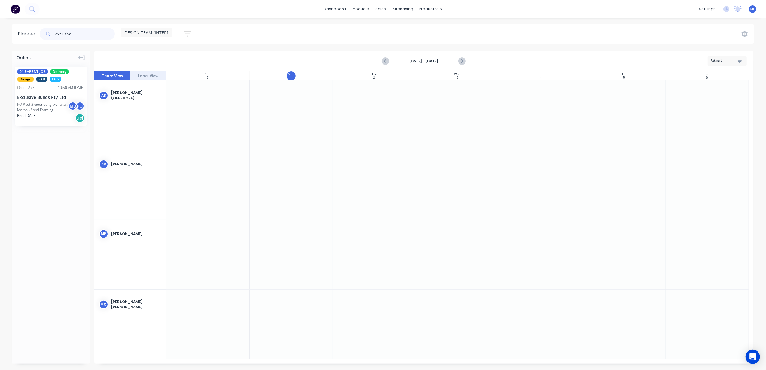
type input "exclusive"
drag, startPoint x: 42, startPoint y: 98, endPoint x: 301, endPoint y: 112, distance: 258.8
click at [159, 30] on span "DESIGN TEAM (INTERNAL)" at bounding box center [150, 32] width 52 height 6
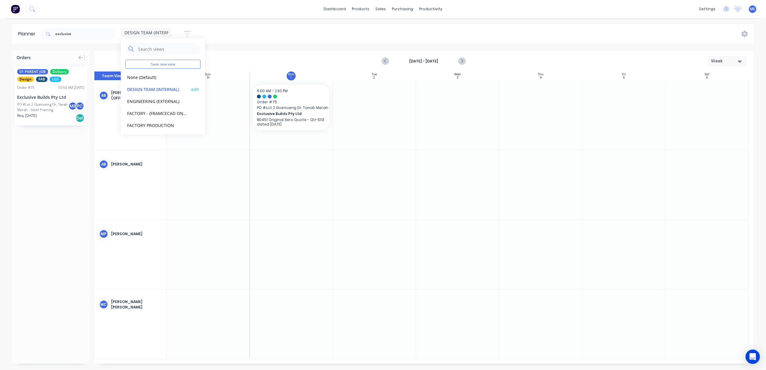
click at [161, 87] on button "DESIGN TEAM (INTERNAL)" at bounding box center [157, 89] width 64 height 7
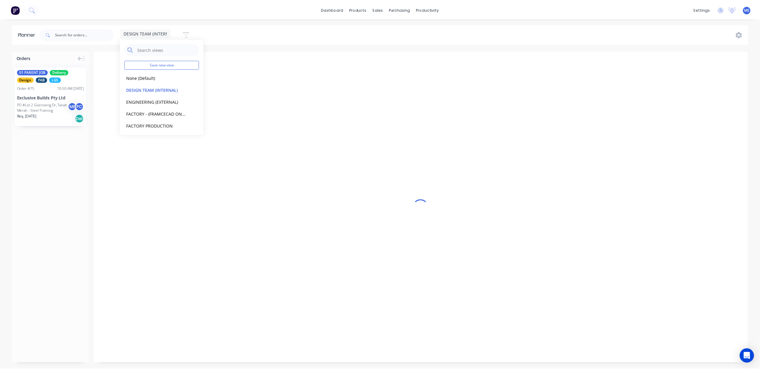
scroll to position [0, 230]
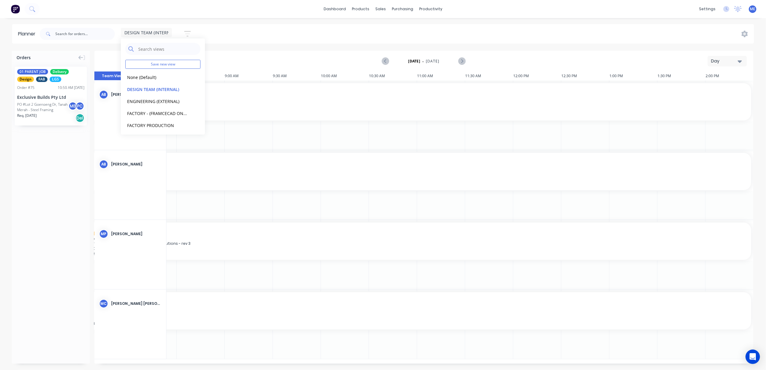
click at [718, 67] on div "Monday - 01/09/25 Day" at bounding box center [424, 61] width 658 height 20
click at [718, 61] on div "Day" at bounding box center [725, 61] width 28 height 6
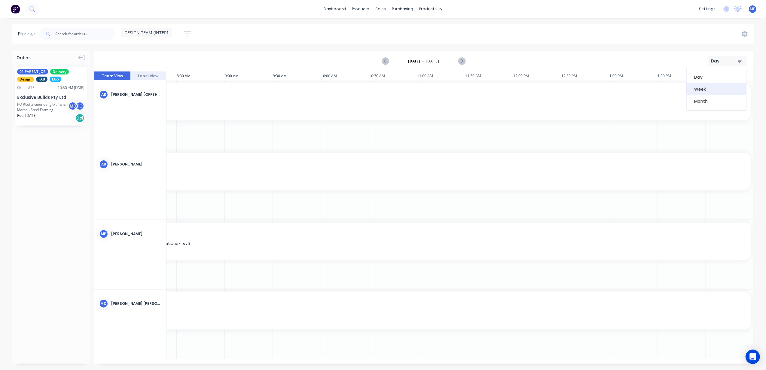
click at [718, 86] on div "Week" at bounding box center [716, 89] width 59 height 12
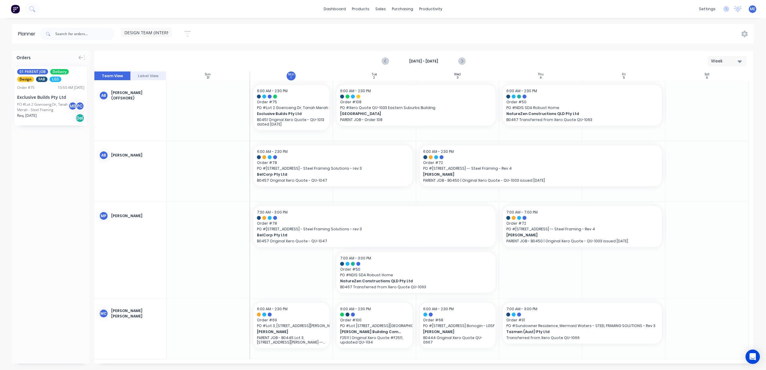
click at [574, 29] on div "DESIGN TEAM (INTERNAL) Save new view None (Default) edit DESIGN TEAM (INTERNAL)…" at bounding box center [395, 34] width 715 height 18
click at [519, 40] on div "DESIGN TEAM (INTERNAL) Save new view None (Default) edit DESIGN TEAM (INTERNAL)…" at bounding box center [395, 34] width 715 height 18
click at [386, 26] on div at bounding box center [384, 28] width 9 height 5
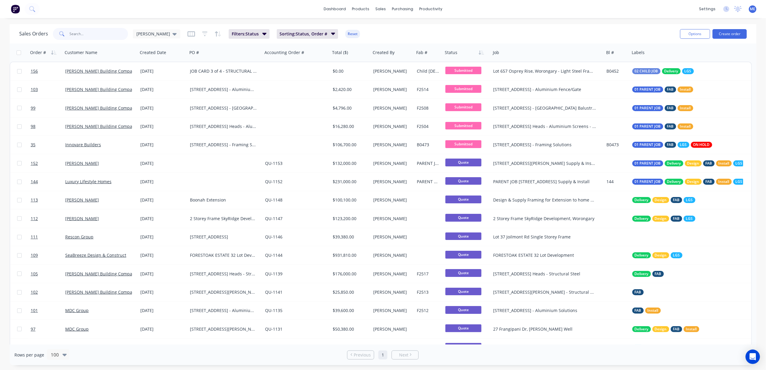
click at [97, 31] on input "text" at bounding box center [99, 34] width 59 height 12
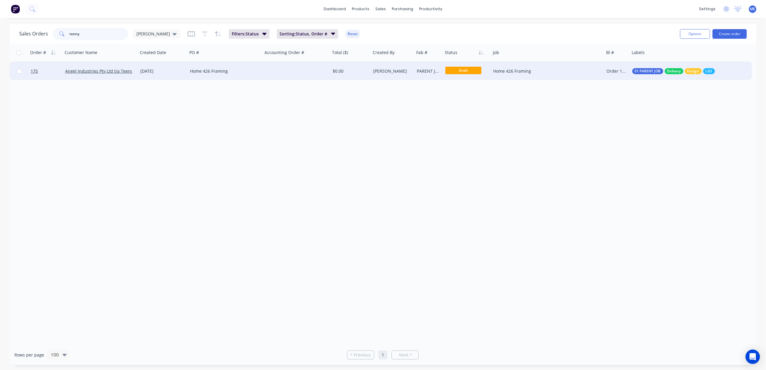
type input "teeny"
click at [117, 75] on div "Angel Industries Pty Ltd t/a Teeny Tiny Homes" at bounding box center [100, 71] width 75 height 18
click at [82, 70] on link "Angel Industries Pty Ltd t/a Teeny Tiny Homes" at bounding box center [111, 71] width 92 height 6
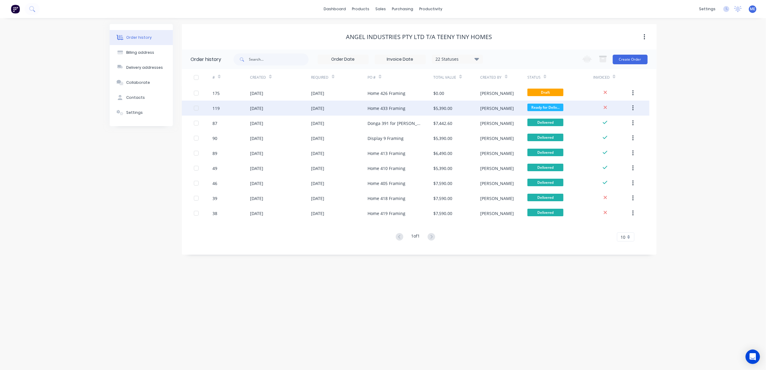
click at [399, 106] on div "Home 433 Framing" at bounding box center [386, 108] width 38 height 6
